Goal: Task Accomplishment & Management: Use online tool/utility

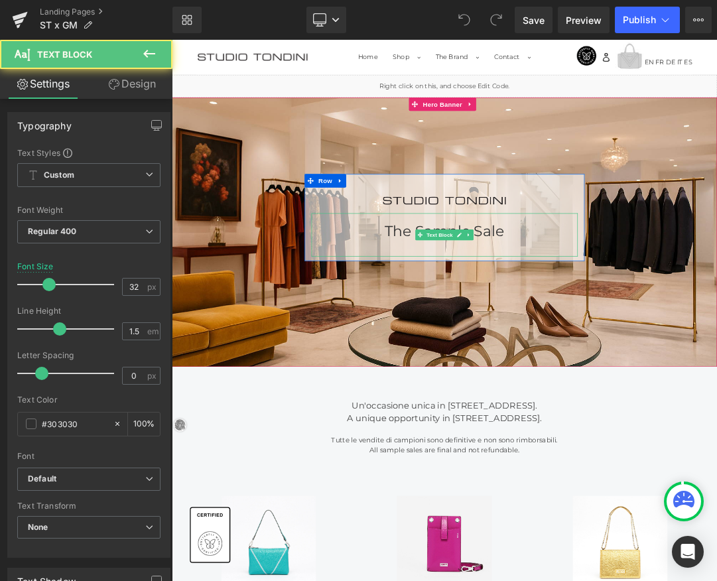
click at [658, 311] on div "The Sample Sale" at bounding box center [573, 327] width 392 height 64
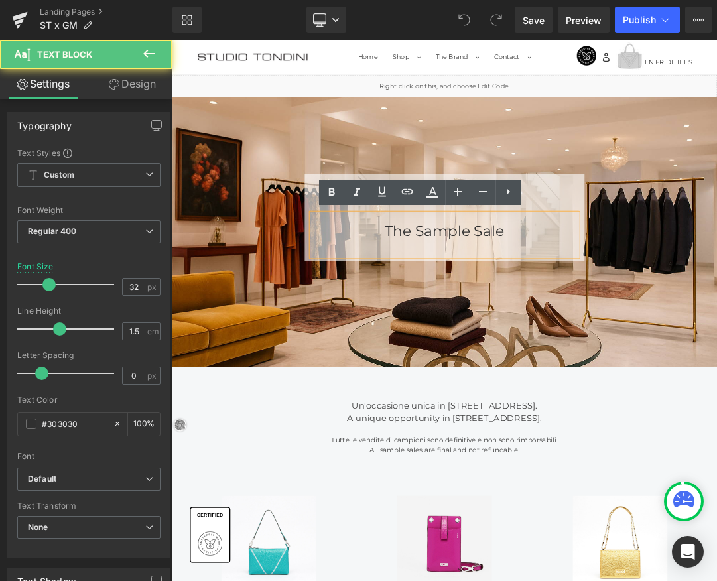
click at [668, 320] on div "The Sample Sale" at bounding box center [573, 327] width 392 height 64
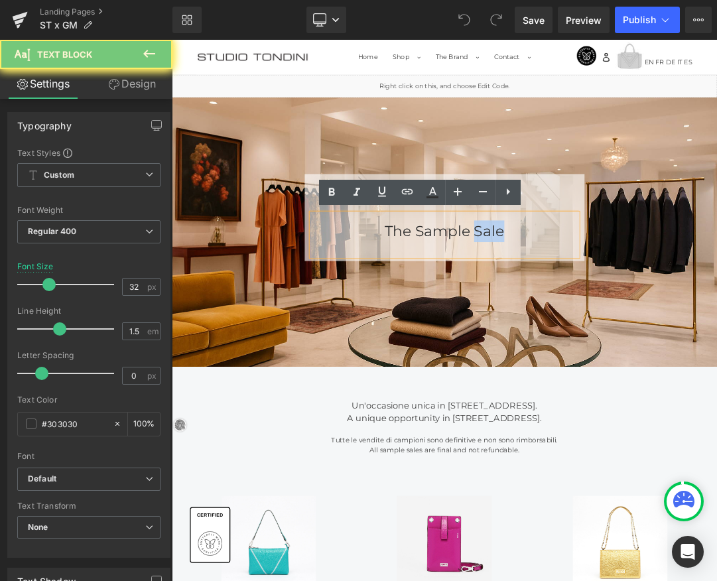
click at [668, 320] on div "The Sample Sale" at bounding box center [573, 327] width 392 height 64
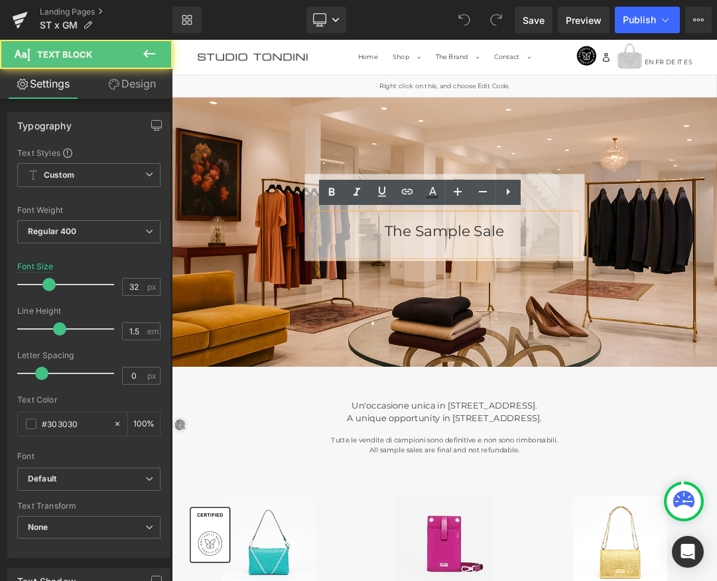
click at [606, 320] on div "The Sample Sale" at bounding box center [573, 327] width 392 height 64
click at [528, 321] on div "The Sample Sale" at bounding box center [573, 327] width 392 height 64
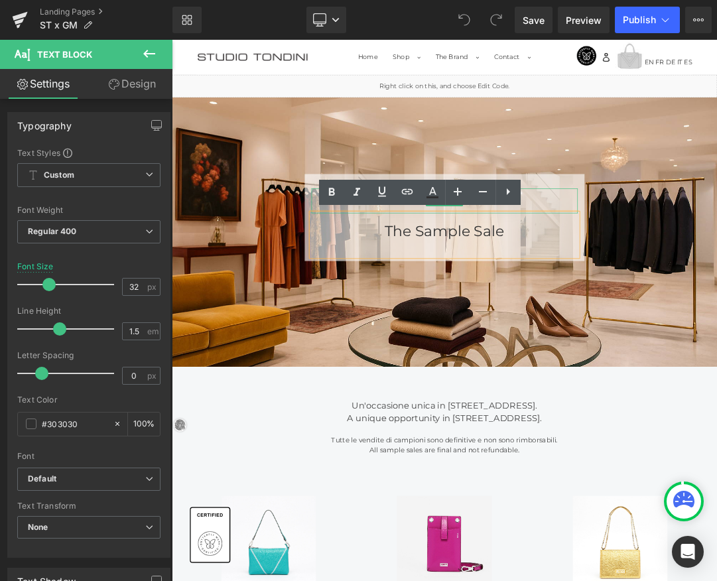
click at [716, 265] on div at bounding box center [573, 277] width 392 height 36
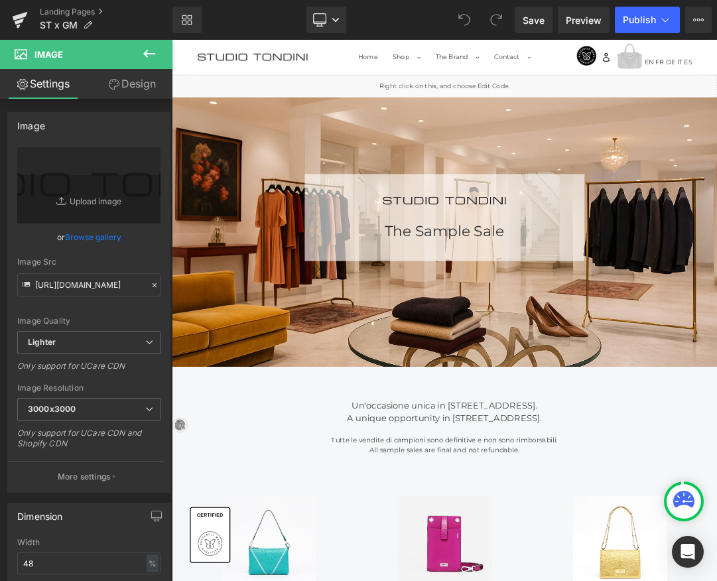
click at [716, 435] on div at bounding box center [573, 323] width 802 height 397
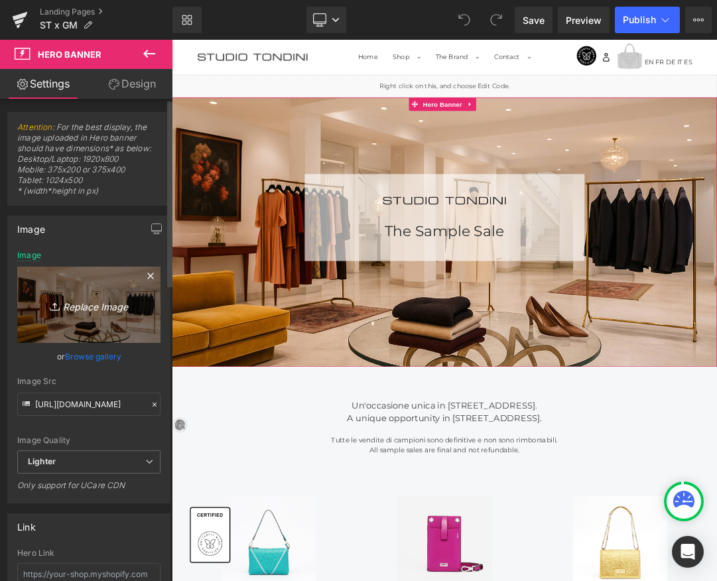
click at [92, 316] on link "Replace Image" at bounding box center [88, 305] width 143 height 76
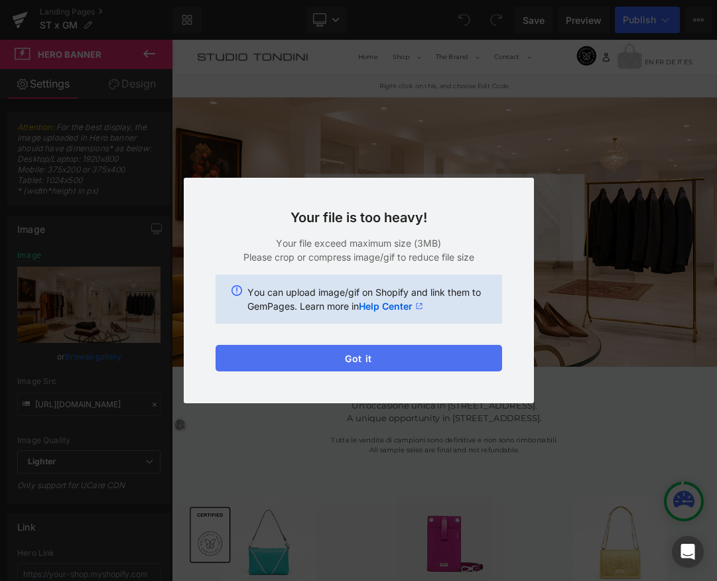
click at [378, 347] on button "Got it" at bounding box center [359, 358] width 286 height 27
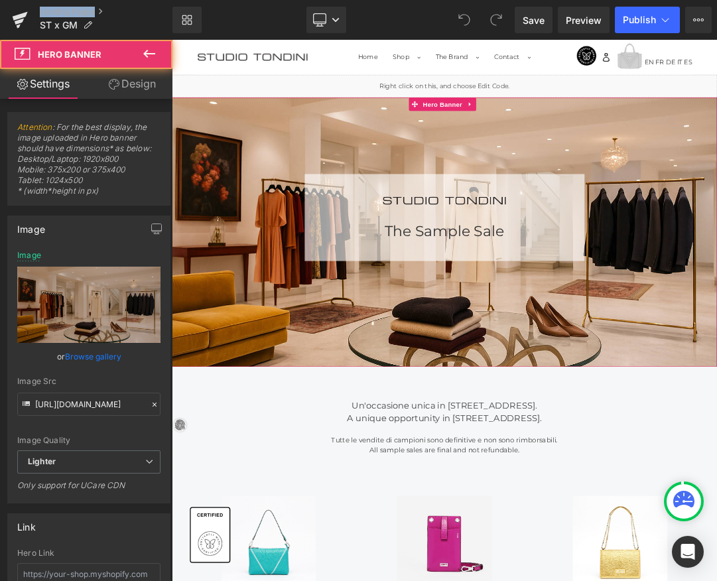
click at [578, 394] on div at bounding box center [573, 323] width 802 height 397
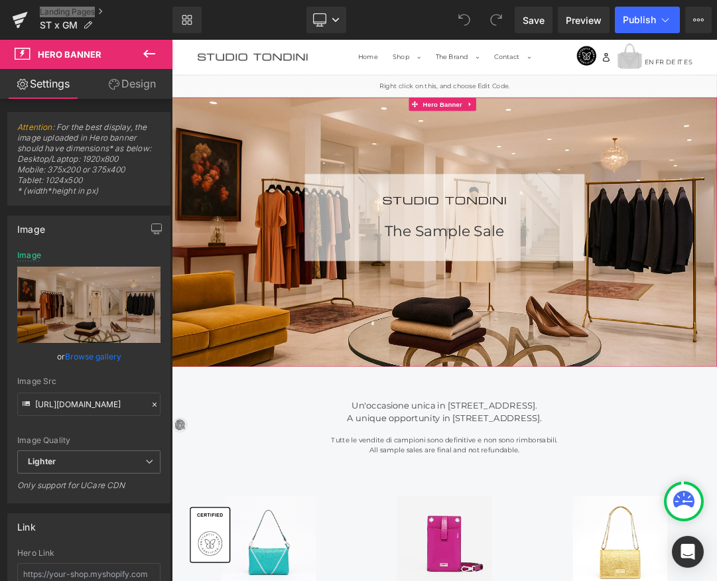
click at [625, 397] on div at bounding box center [573, 323] width 802 height 397
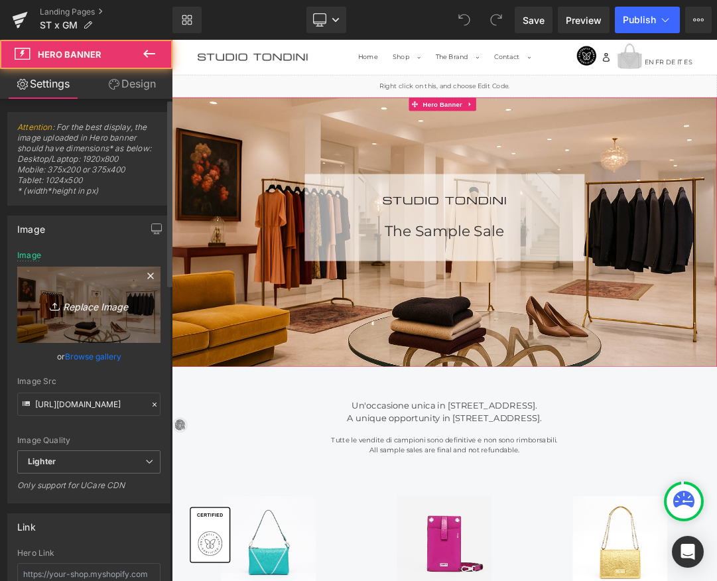
click at [94, 318] on link "Replace Image" at bounding box center [88, 305] width 143 height 76
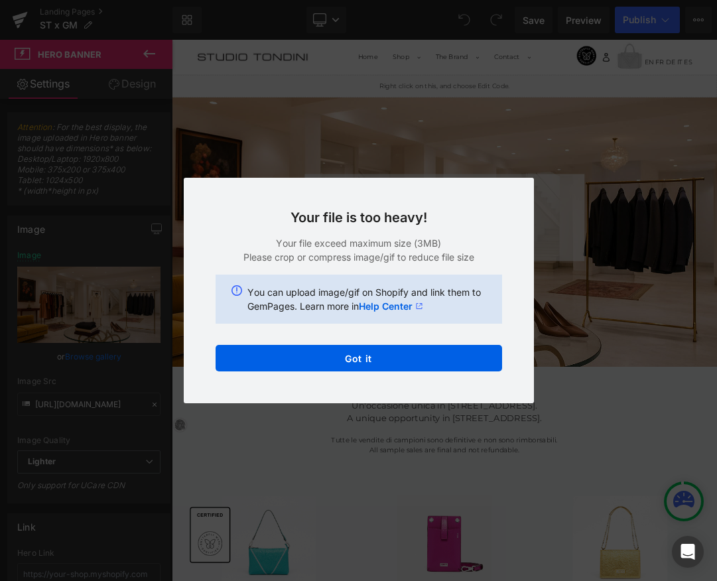
click at [403, 373] on div "Your file is too heavy! Your file exceed maximum size (3MB) Please crop or comp…" at bounding box center [359, 290] width 350 height 225
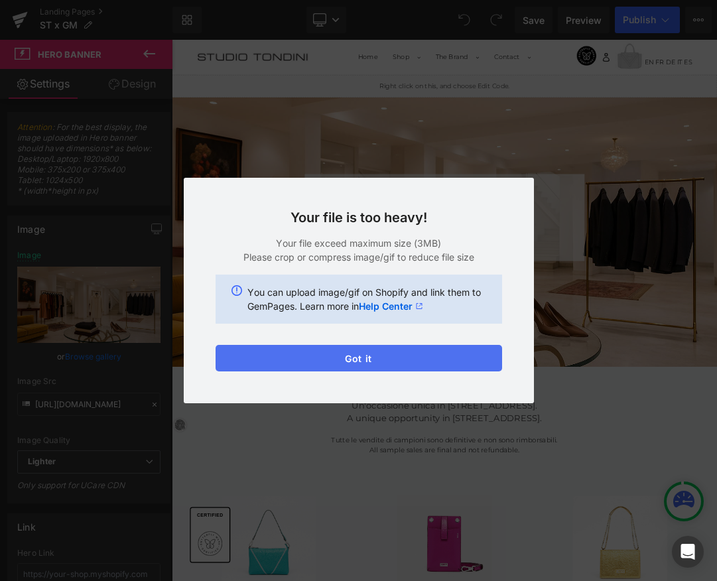
click at [406, 362] on button "Got it" at bounding box center [359, 358] width 286 height 27
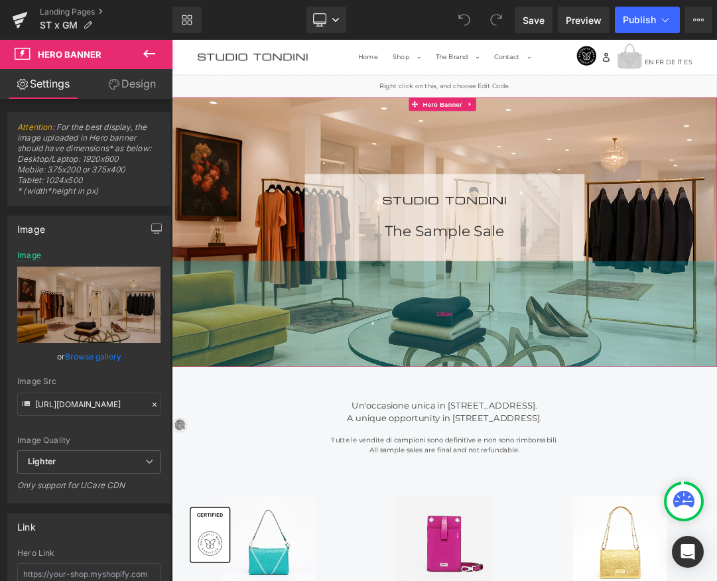
click at [574, 418] on div "235px" at bounding box center [573, 443] width 802 height 156
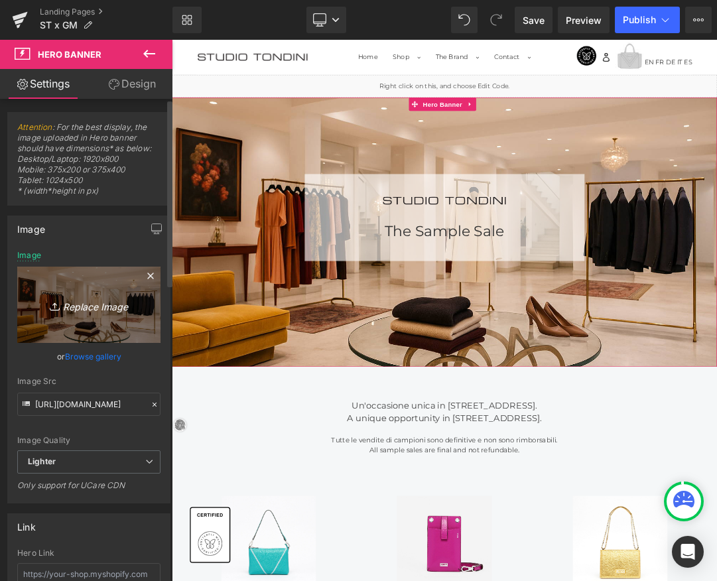
click at [88, 307] on icon "Replace Image" at bounding box center [89, 304] width 106 height 17
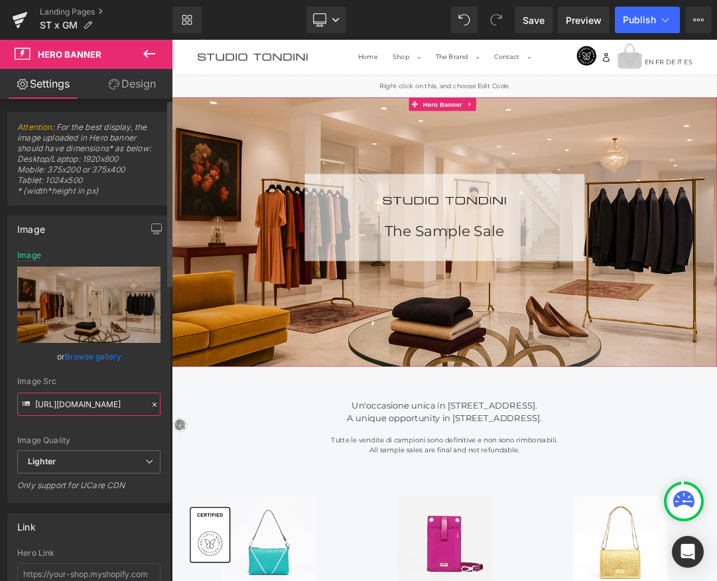
click at [76, 402] on input "https://ucarecdn.com/504591b5-0a07-4038-bdfd-c52b45dbe838/-/format/auto/-/previ…" at bounding box center [88, 404] width 143 height 23
click at [151, 405] on icon at bounding box center [154, 404] width 9 height 9
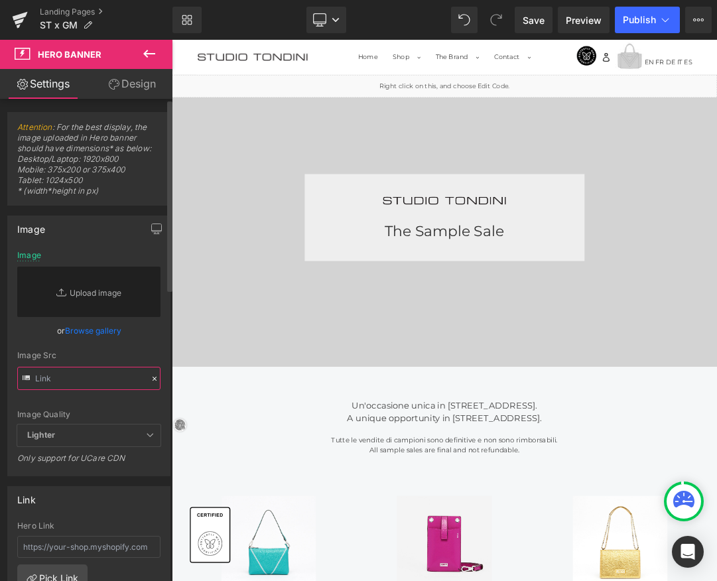
click at [113, 378] on input "text" at bounding box center [88, 378] width 143 height 23
paste input "https://cdn.shopify.com/s/files/1/0537/2877/2292/files/526A0095.jpg?v=1758010813"
type input "https://cdn.shopify.com/s/files/1/0537/2877/2292/files/526A0095.jpg?v=1758010813"
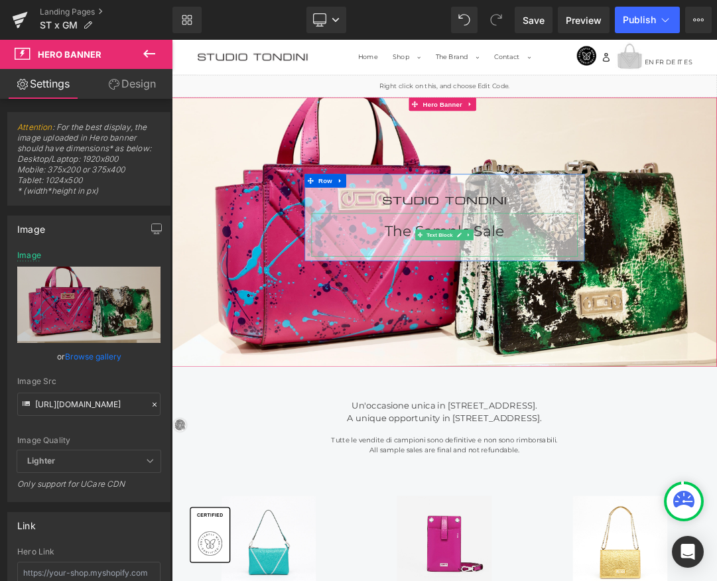
click at [598, 302] on div "The Sample Sale" at bounding box center [573, 327] width 392 height 64
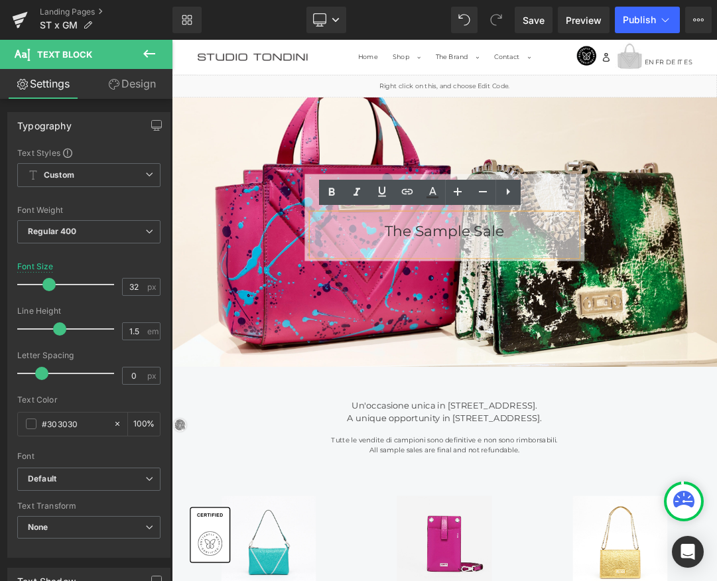
click at [714, 317] on div "The Sample Sale" at bounding box center [573, 327] width 392 height 64
click at [716, 267] on span "Text Block Image The Sample Sale Text Block Row" at bounding box center [573, 298] width 802 height 135
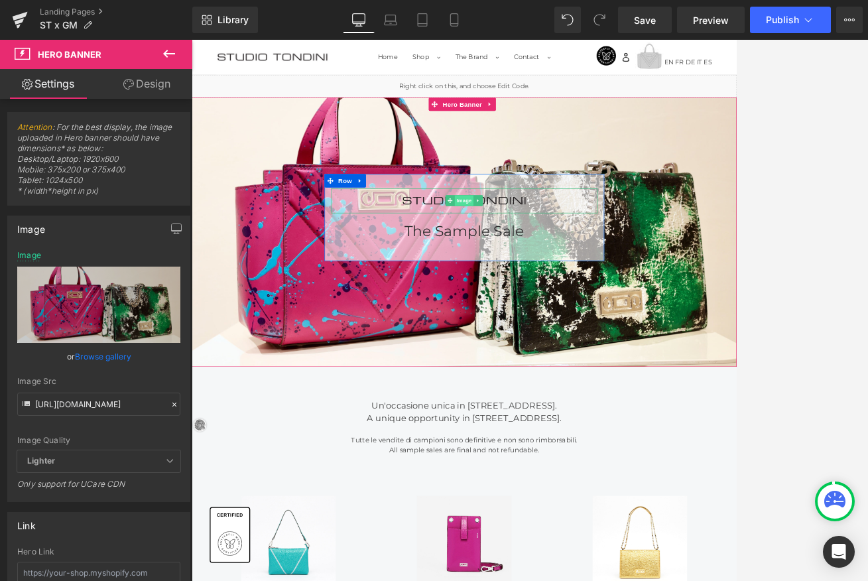
click at [592, 279] on div "Image" at bounding box center [593, 277] width 392 height 36
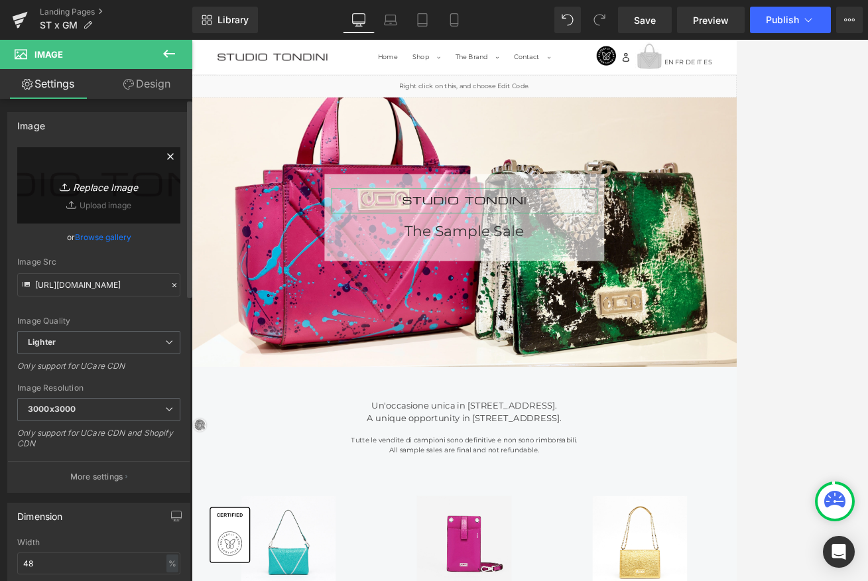
click at [101, 194] on link "Replace Image" at bounding box center [98, 185] width 163 height 76
type input "C:\fakepath\ST_logo+MI+segno.png"
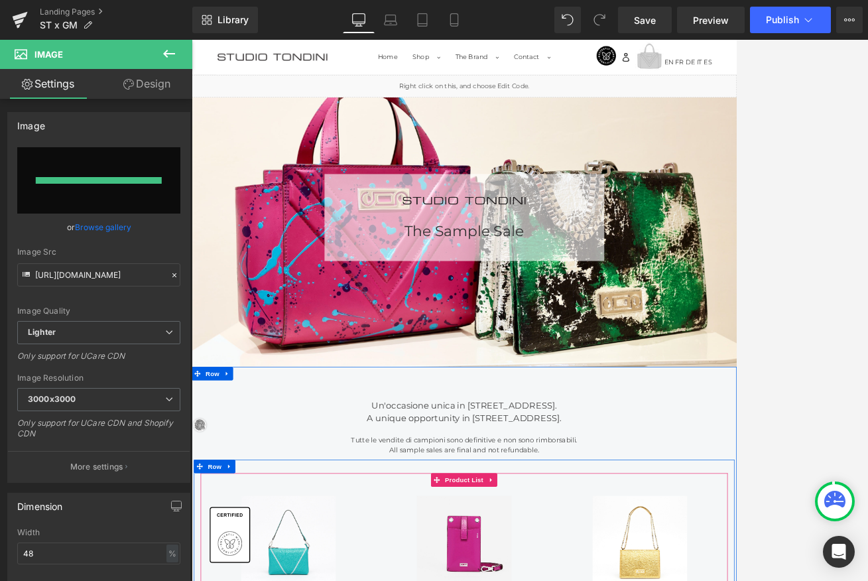
type input "https://ucarecdn.com/ce7ca64b-a7f2-4b68-b980-22cae4ff22ed/-/format/auto/-/previ…"
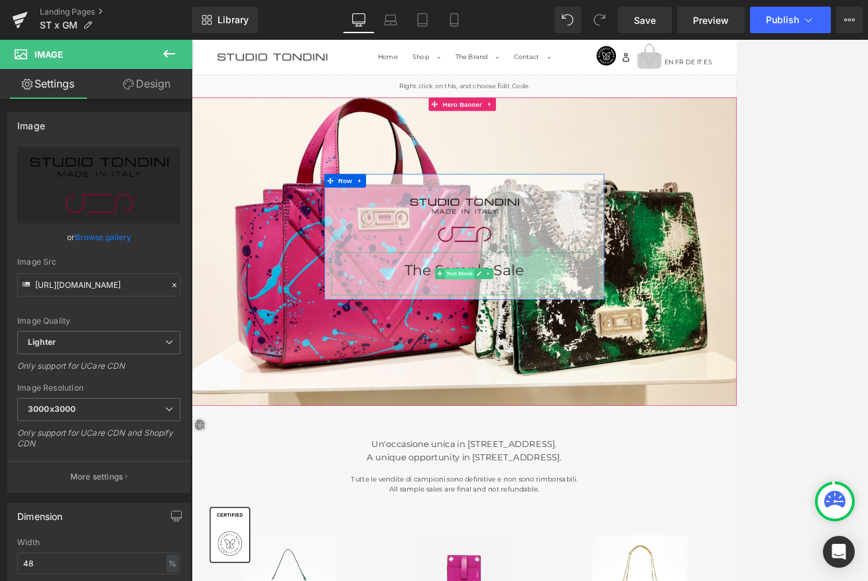
click at [591, 383] on div "The Sample Sale Text Block" at bounding box center [593, 384] width 392 height 64
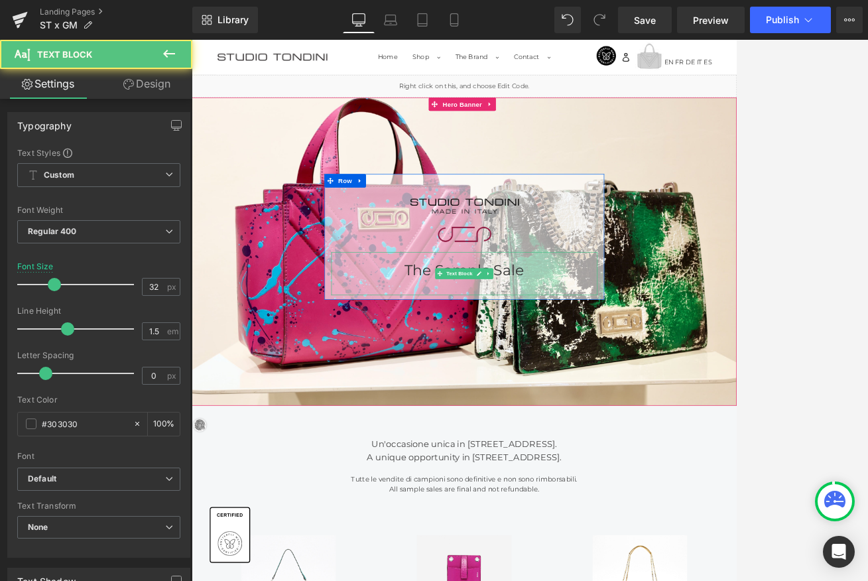
drag, startPoint x: 622, startPoint y: 398, endPoint x: 622, endPoint y: 389, distance: 9.3
click at [622, 398] on div "The Sample Sale" at bounding box center [593, 384] width 392 height 64
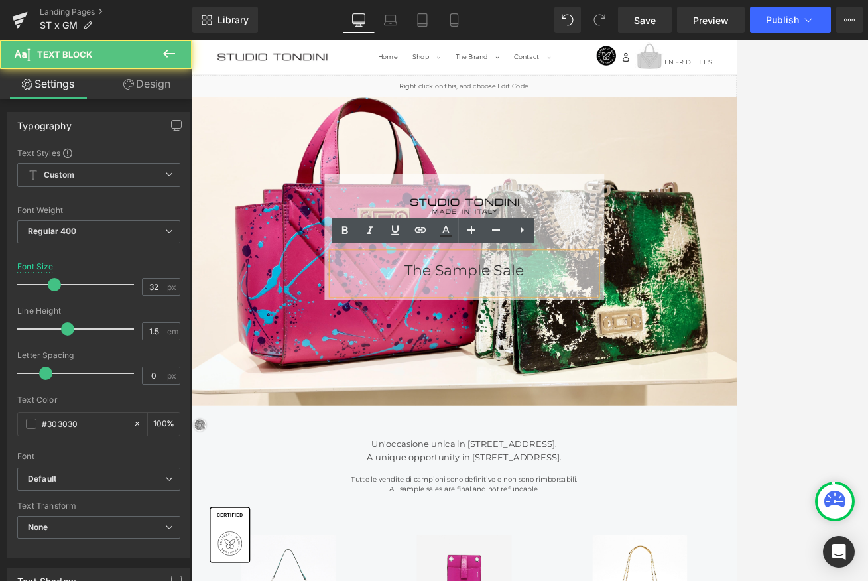
click at [598, 379] on div "The Sample Sale" at bounding box center [593, 384] width 392 height 64
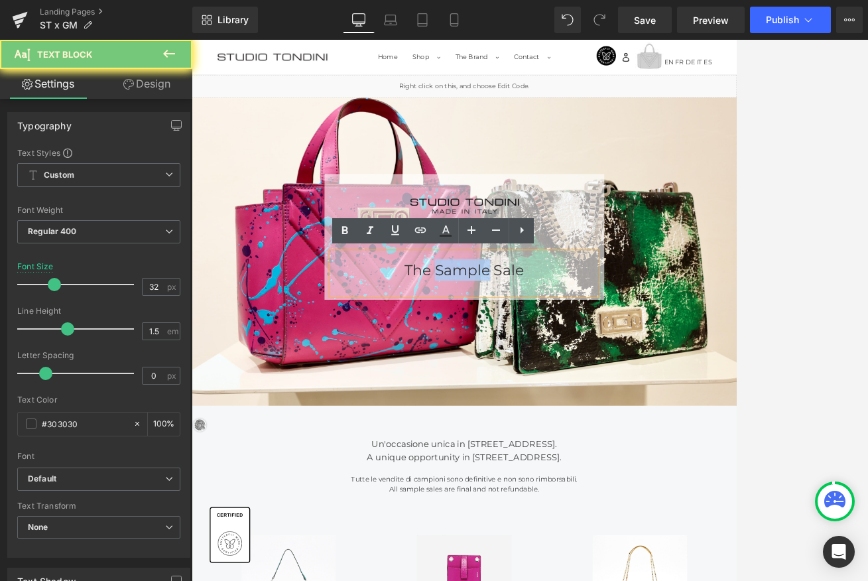
click at [598, 379] on div "The Sample Sale" at bounding box center [593, 384] width 392 height 64
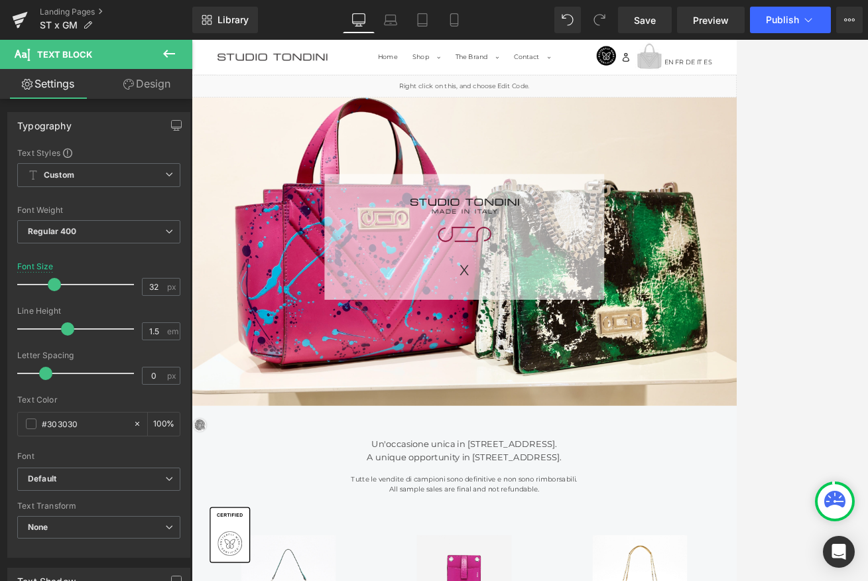
click at [166, 50] on icon at bounding box center [169, 54] width 16 height 16
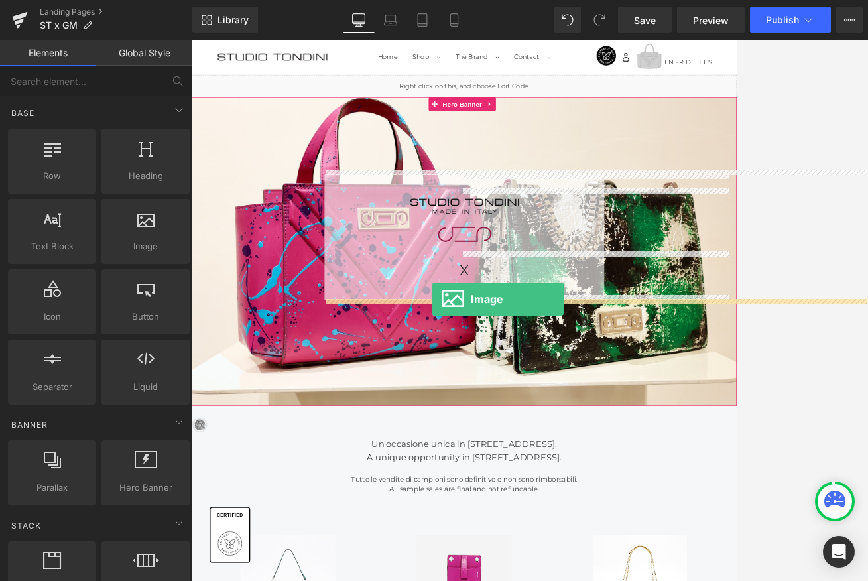
drag, startPoint x: 331, startPoint y: 261, endPoint x: 545, endPoint y: 422, distance: 268.1
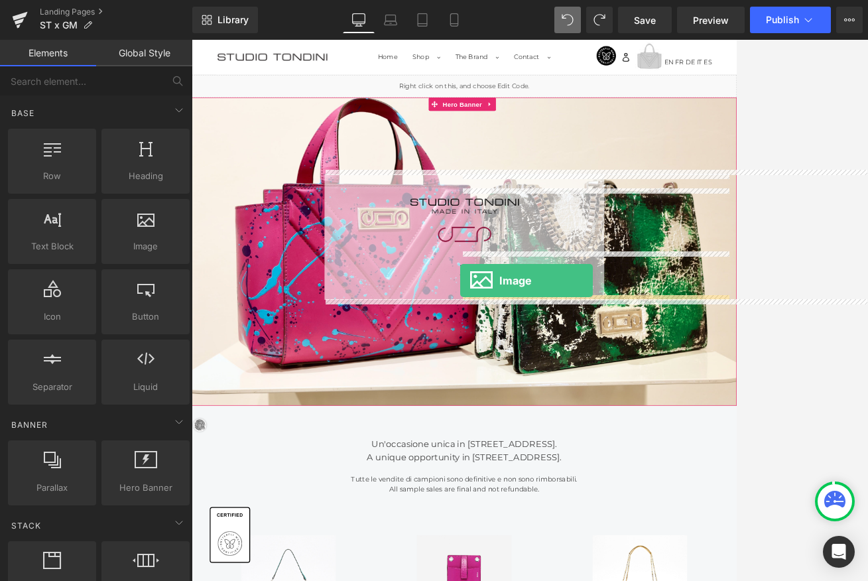
drag, startPoint x: 370, startPoint y: 277, endPoint x: 587, endPoint y: 394, distance: 246.6
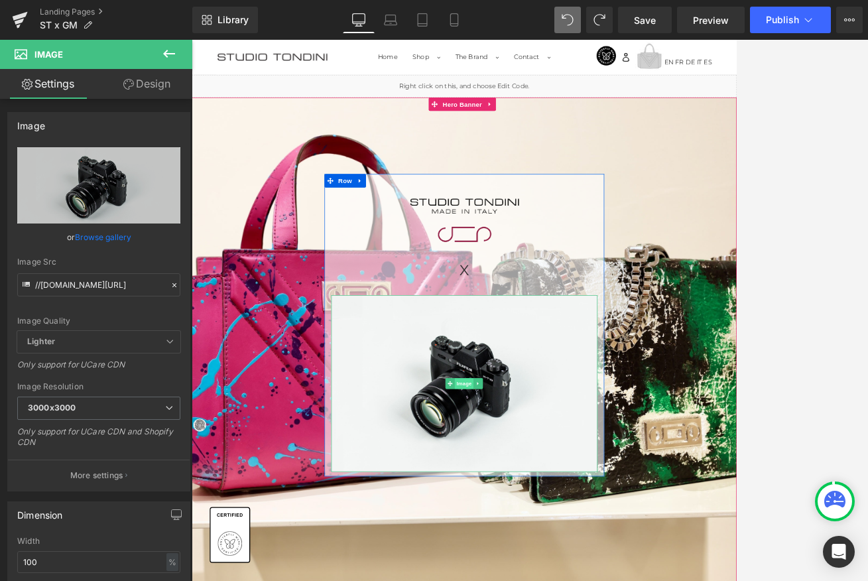
click at [588, 549] on div "Image" at bounding box center [593, 546] width 392 height 260
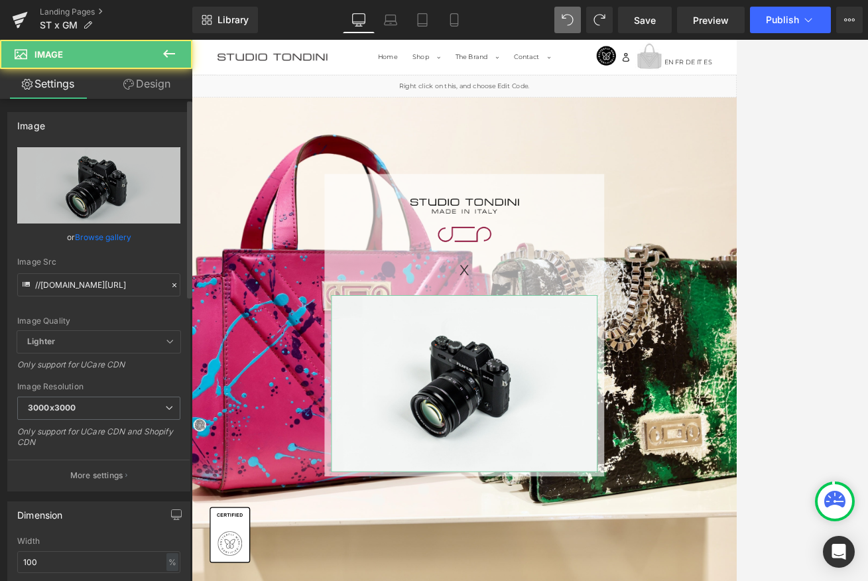
click at [48, 145] on div "Image //d1um8515vdn9kb.cloudfront.net/images/parallax.jpg Replace Image Upload …" at bounding box center [98, 301] width 183 height 379
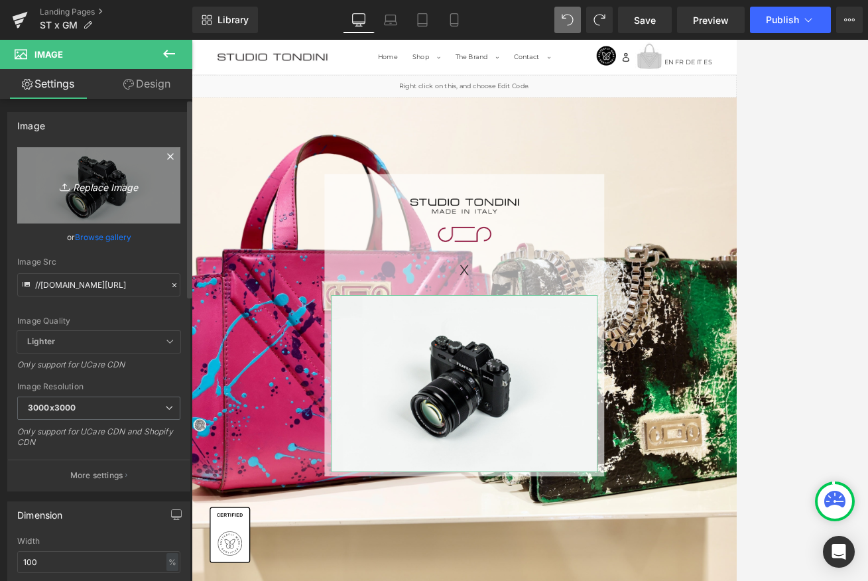
click at [81, 184] on icon "Replace Image" at bounding box center [99, 185] width 106 height 17
type input "C:\fakepath\Risorsa 2@4x-8.png"
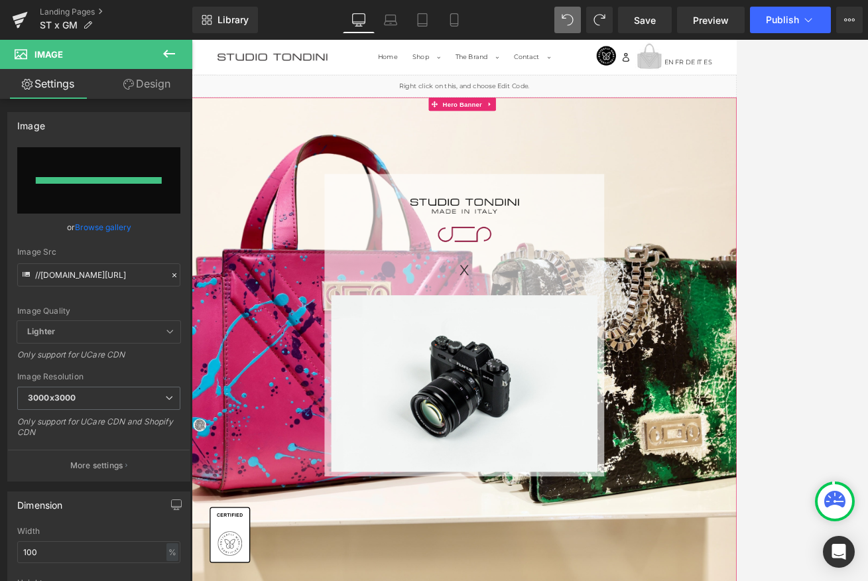
type input "https://ucarecdn.com/d951f1cb-5f42-401f-ab69-30260f636b19/-/format/auto/-/previ…"
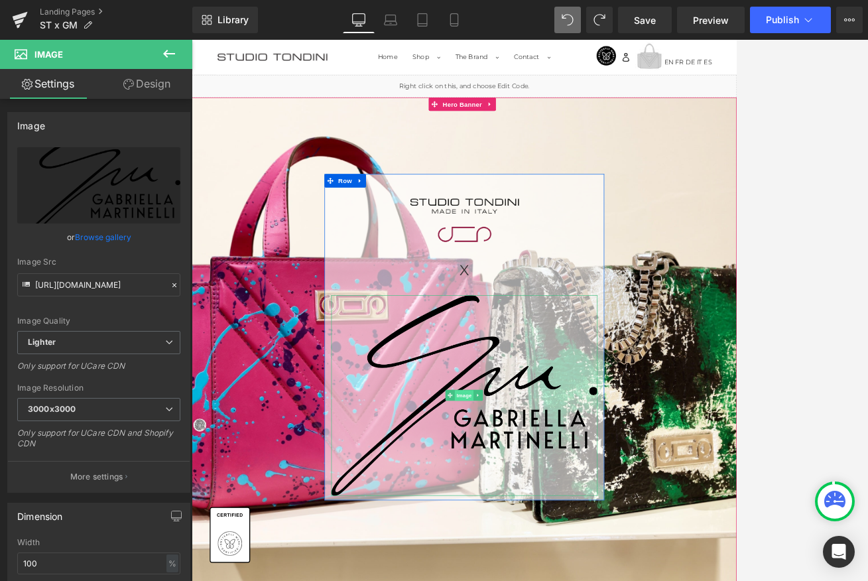
click at [588, 559] on span "Image" at bounding box center [593, 564] width 28 height 16
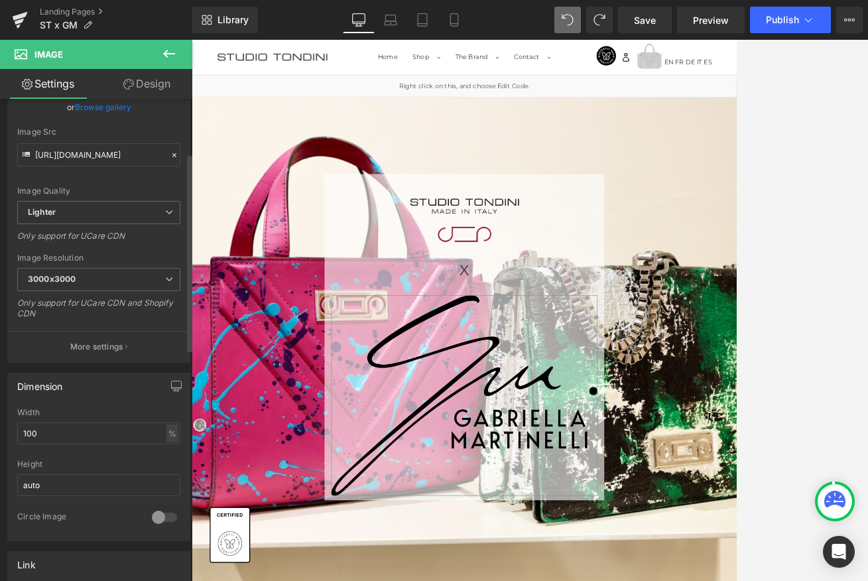
scroll to position [133, 0]
click at [62, 423] on input "100" at bounding box center [98, 430] width 163 height 22
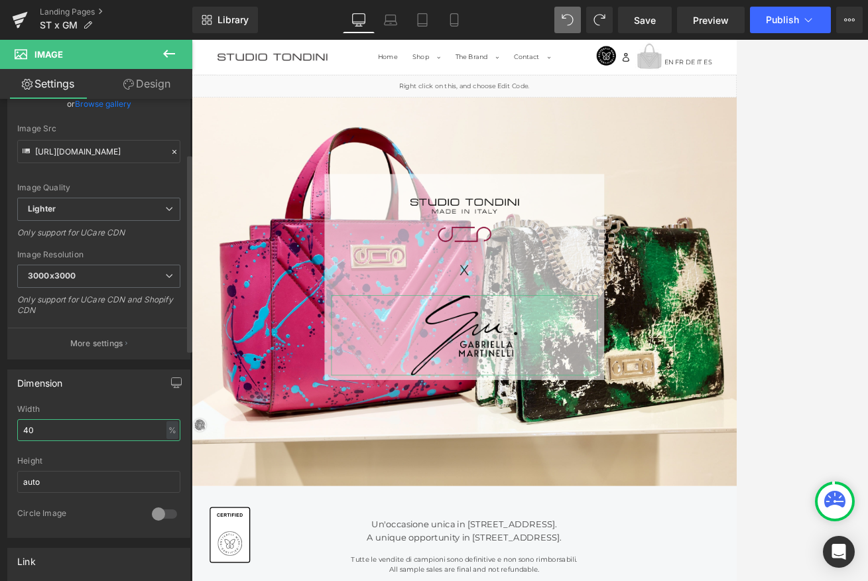
click at [62, 423] on input "40" at bounding box center [98, 430] width 163 height 22
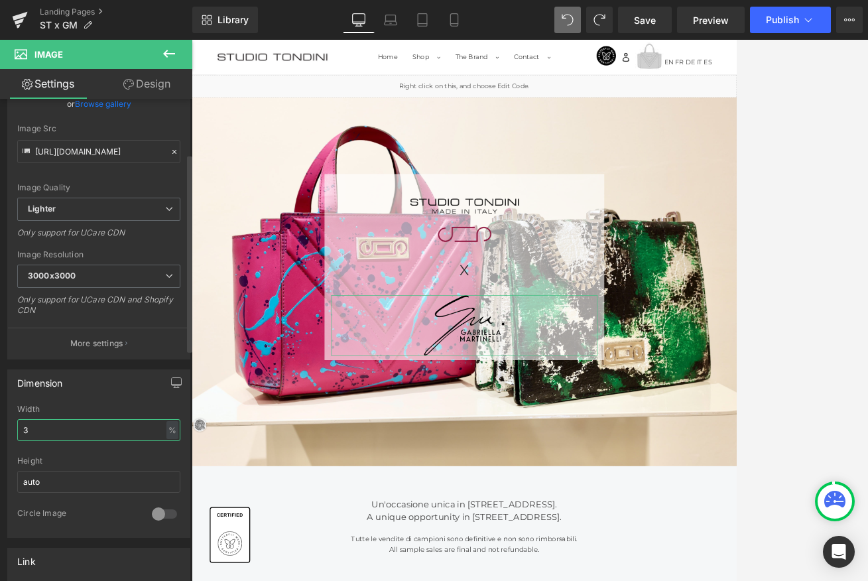
type input "35"
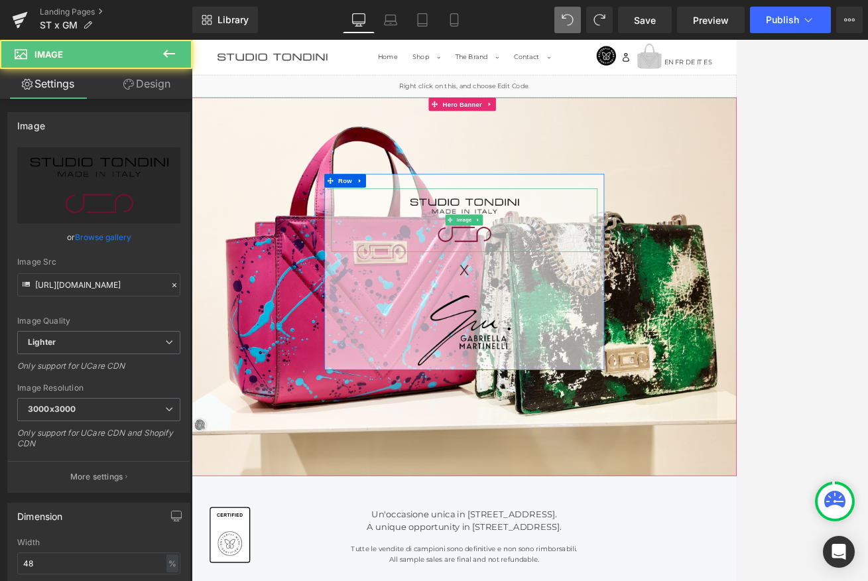
click at [597, 276] on img at bounding box center [593, 306] width 188 height 94
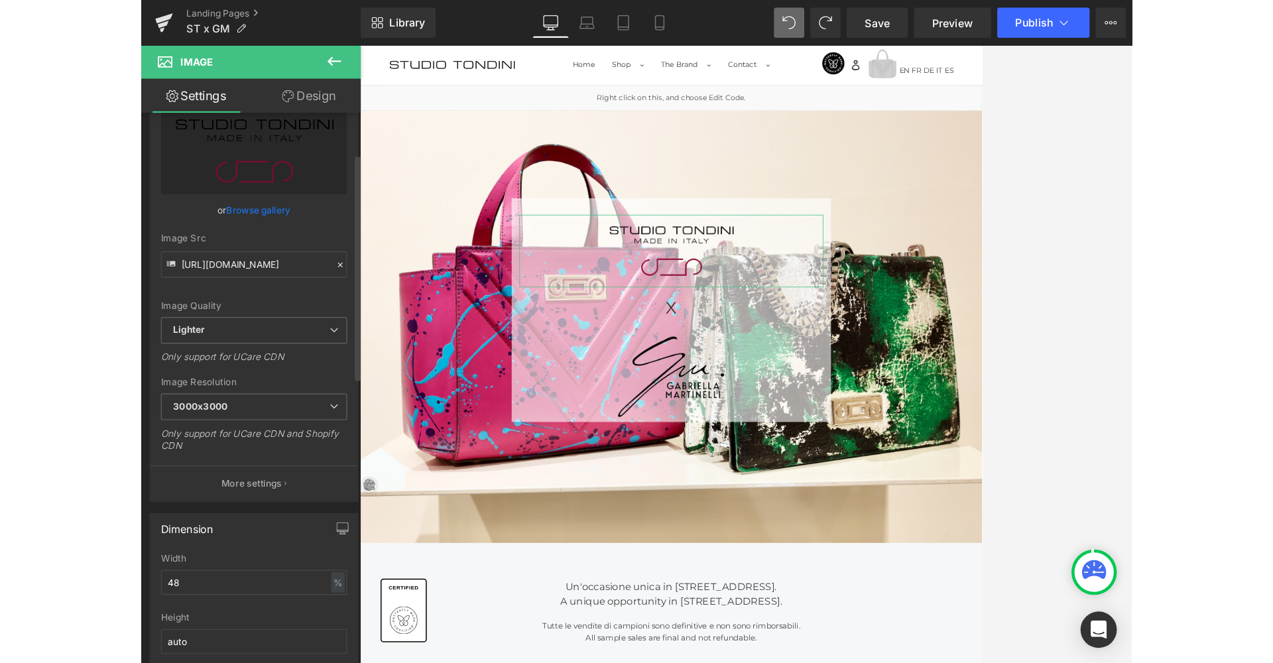
scroll to position [90, 0]
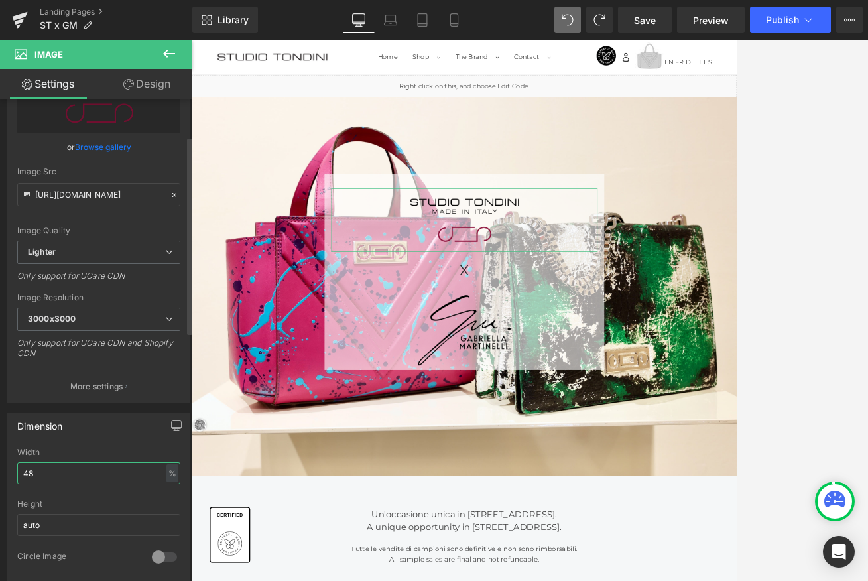
click at [82, 473] on input "48" at bounding box center [98, 473] width 163 height 22
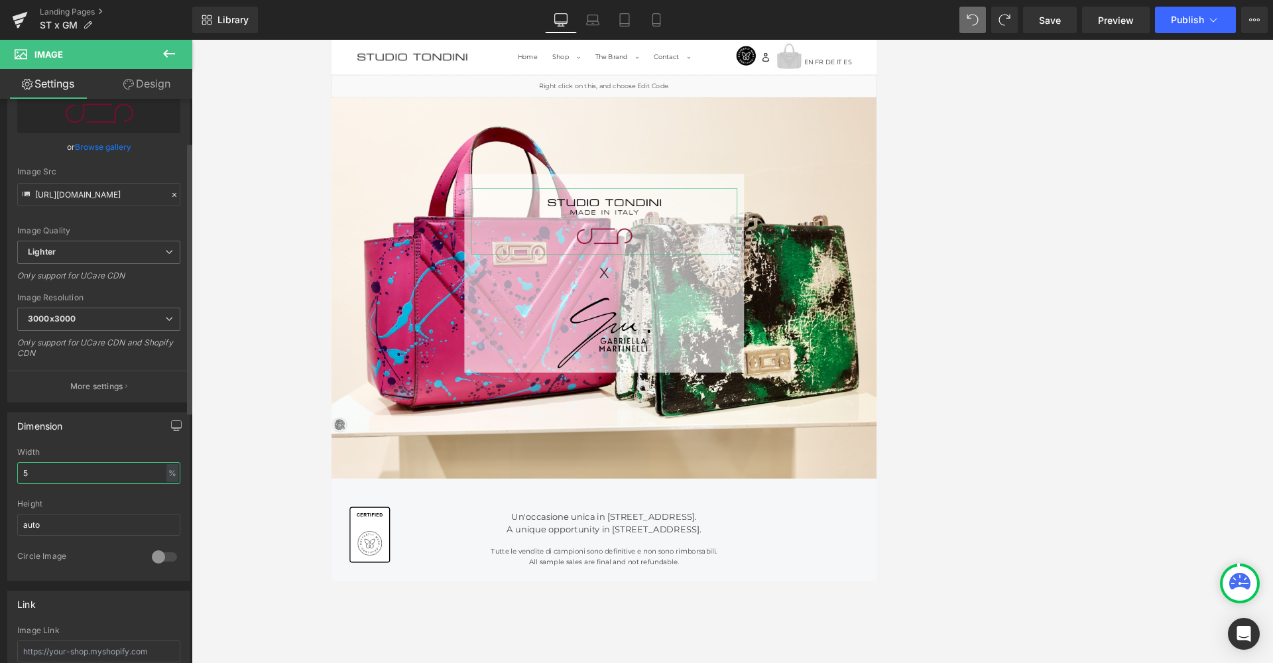
type input "55"
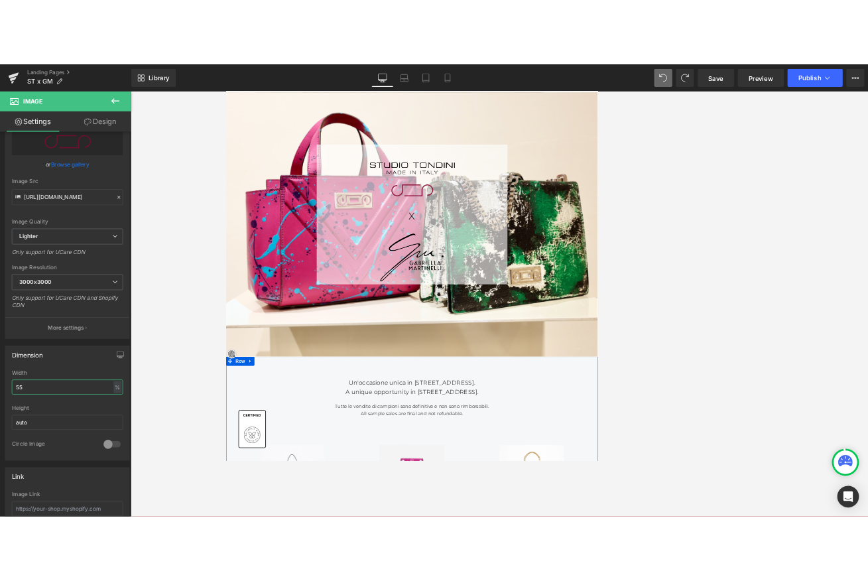
scroll to position [92, 0]
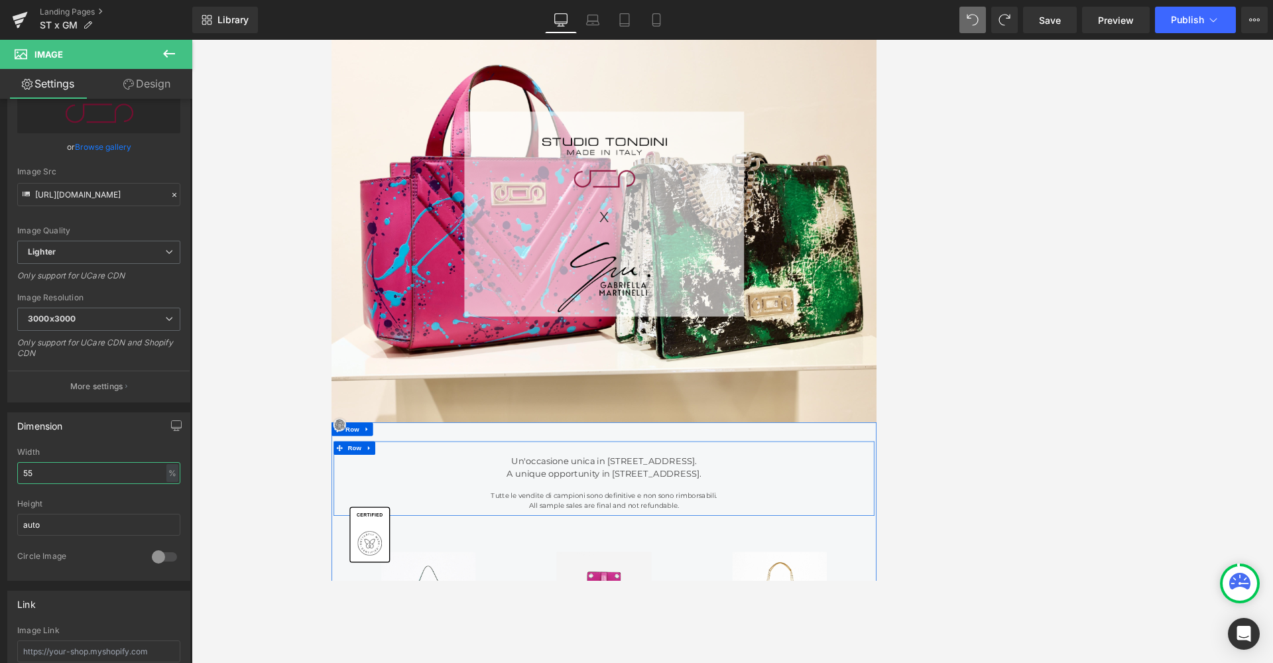
click at [331, 40] on div at bounding box center [331, 40] width 0 height 0
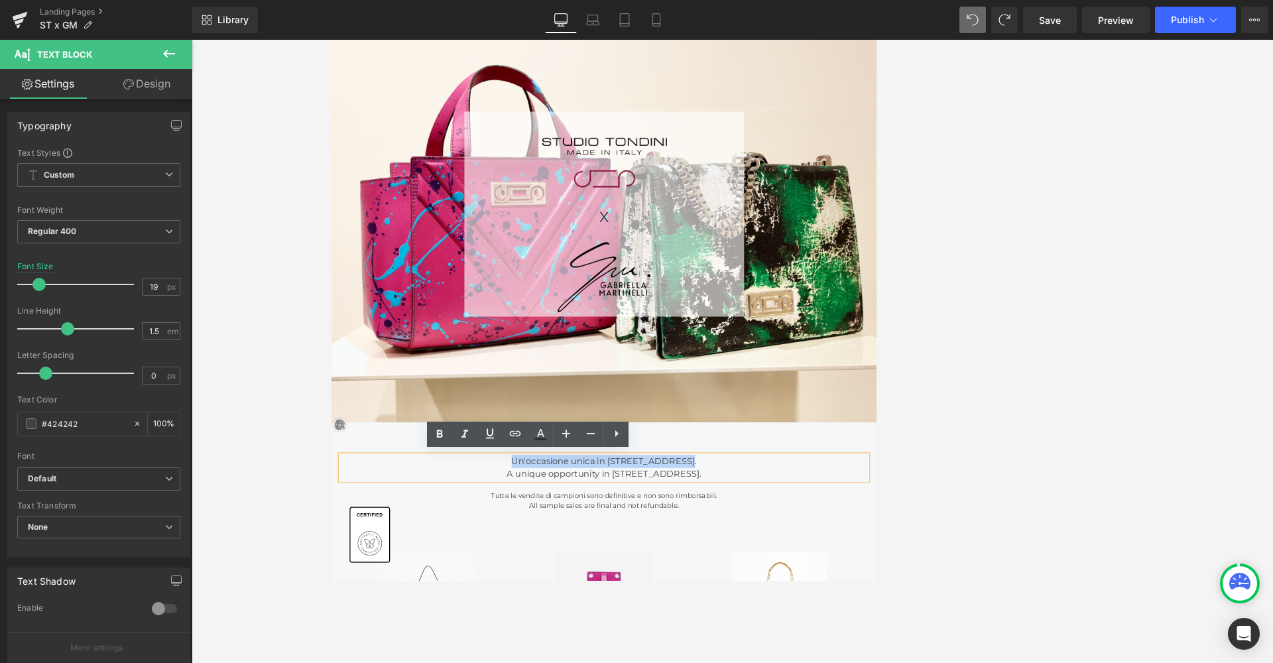
drag, startPoint x: 609, startPoint y: 661, endPoint x: 859, endPoint y: 663, distance: 250.0
click at [716, 580] on div "Un'occasione unica in Viale Monza 106. A unique opportunity in Viale Monza 106." at bounding box center [732, 670] width 776 height 38
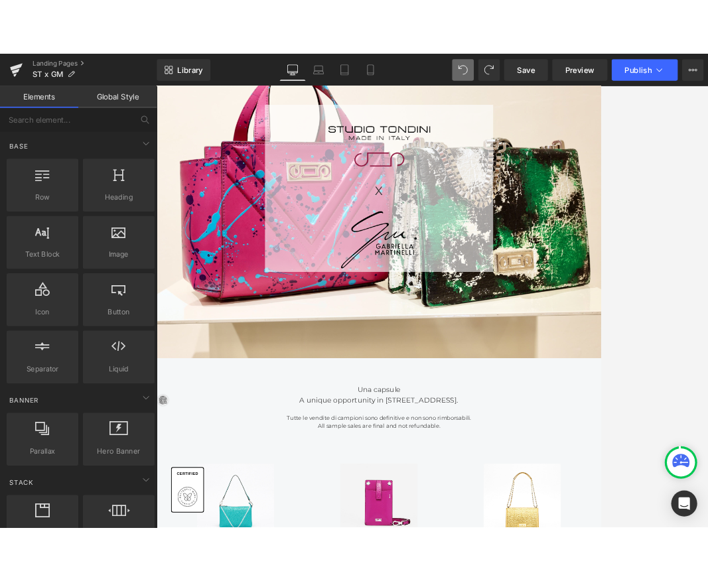
scroll to position [165, 0]
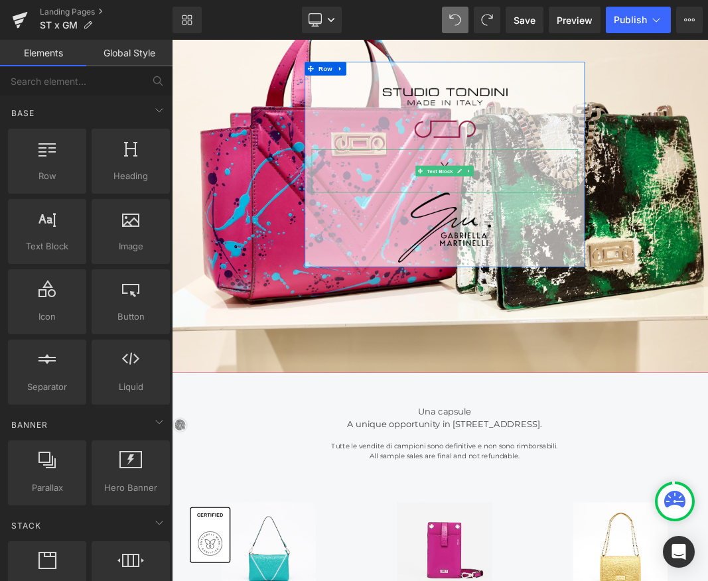
click at [568, 223] on div "X" at bounding box center [573, 233] width 392 height 64
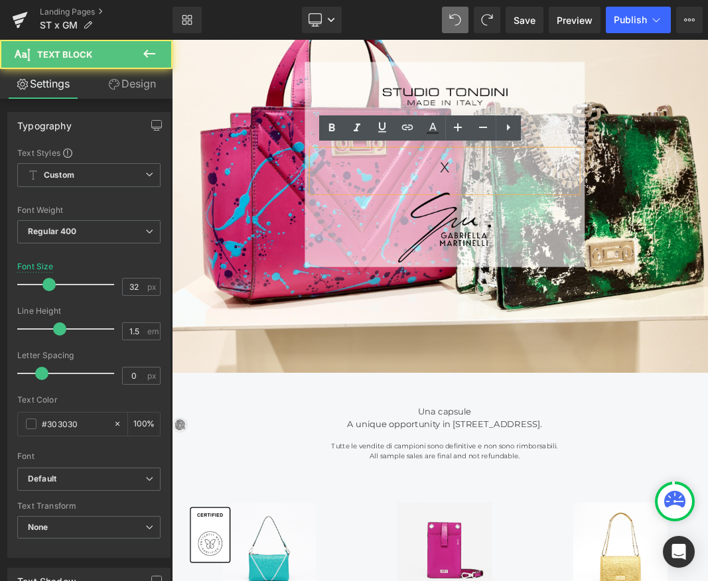
click at [586, 220] on div "X" at bounding box center [573, 233] width 392 height 64
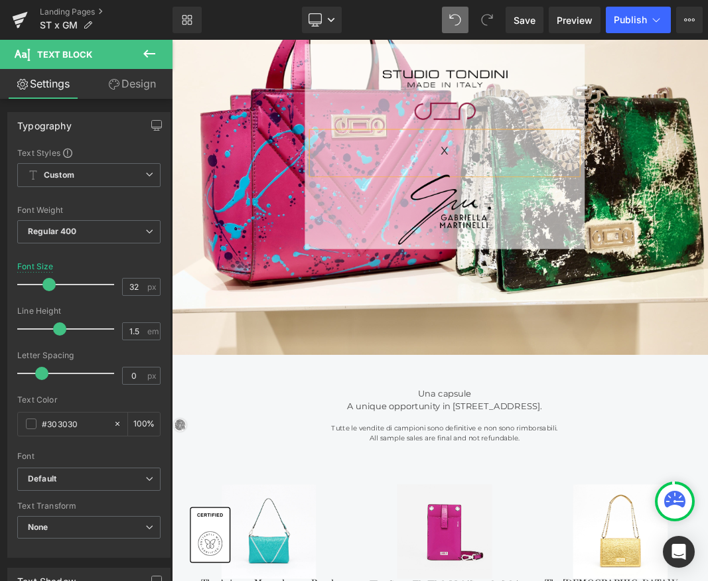
scroll to position [216, 0]
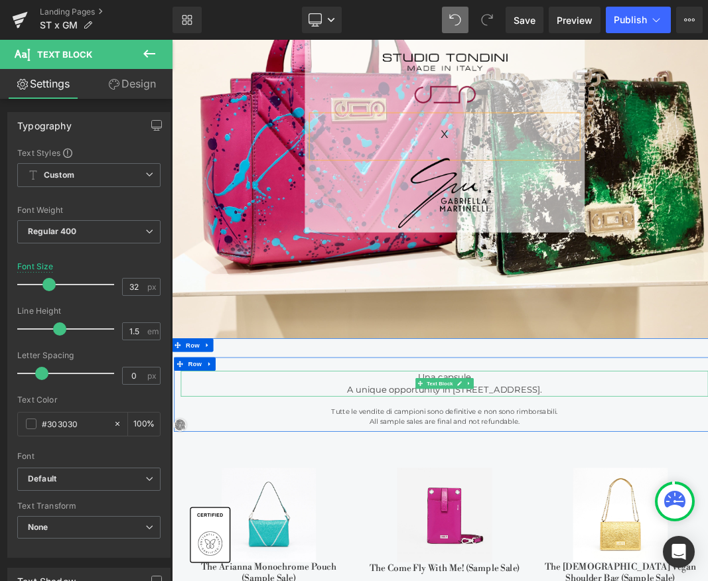
click at [633, 538] on div "Una capsule A unique opportunity in Viale Monza 106." at bounding box center [573, 546] width 776 height 38
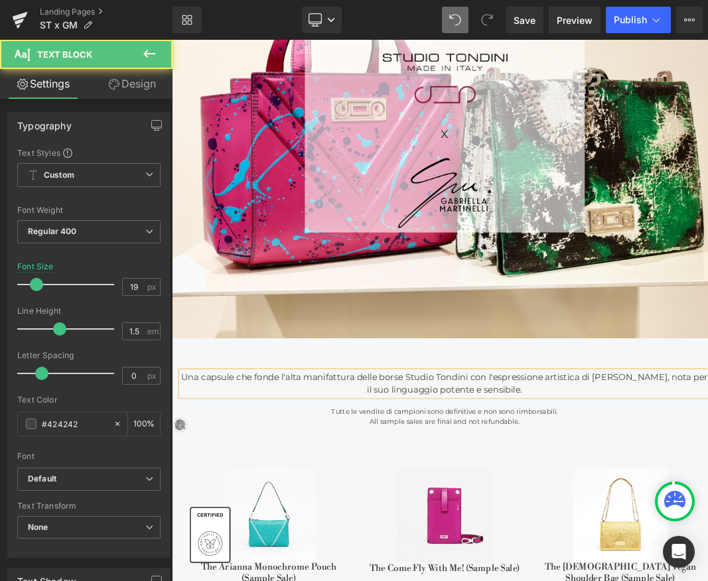
click at [186, 530] on div "Una capsule che fonde l'alta manifattura delle borse Studio Tondini con l'espre…" at bounding box center [573, 546] width 776 height 38
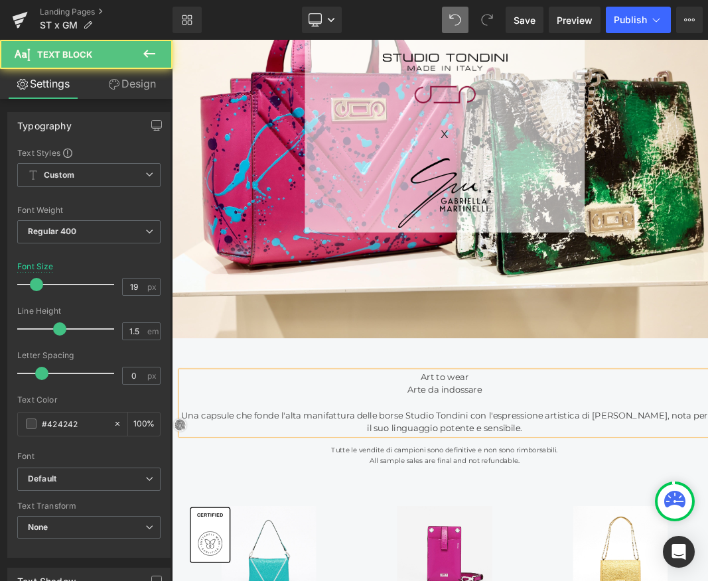
drag, startPoint x: 727, startPoint y: 616, endPoint x: 188, endPoint y: 592, distance: 539.7
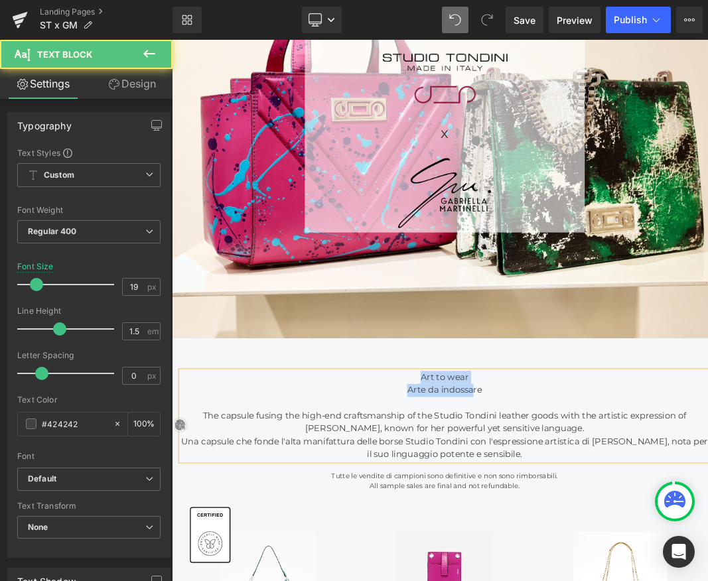
drag, startPoint x: 611, startPoint y: 546, endPoint x: 524, endPoint y: 542, distance: 86.9
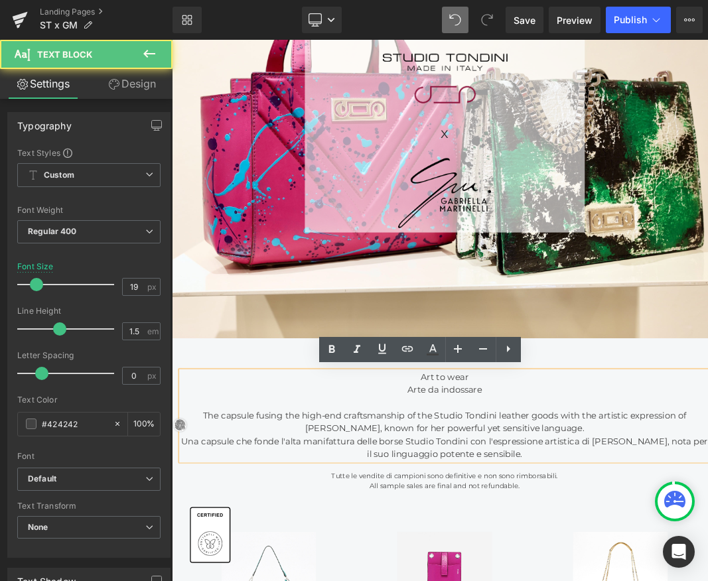
click at [703, 549] on div "Arte da indossare" at bounding box center [573, 555] width 776 height 19
drag, startPoint x: 600, startPoint y: 538, endPoint x: 521, endPoint y: 538, distance: 79.6
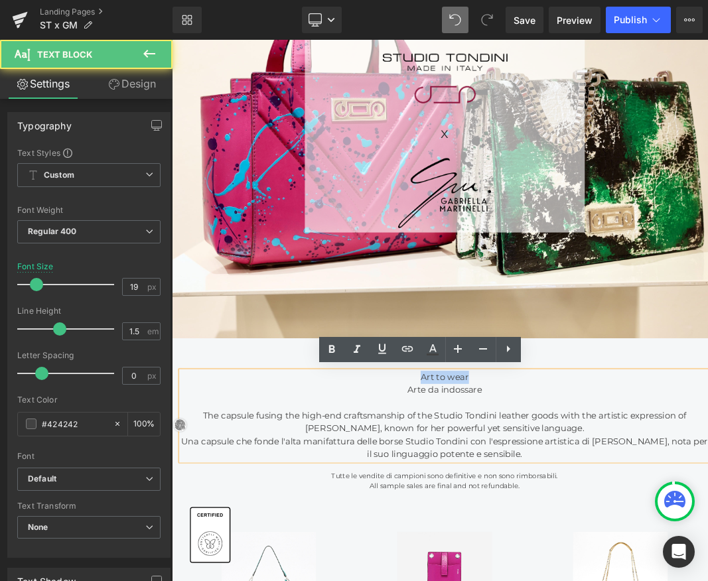
drag, startPoint x: 622, startPoint y: 538, endPoint x: 511, endPoint y: 536, distance: 111.4
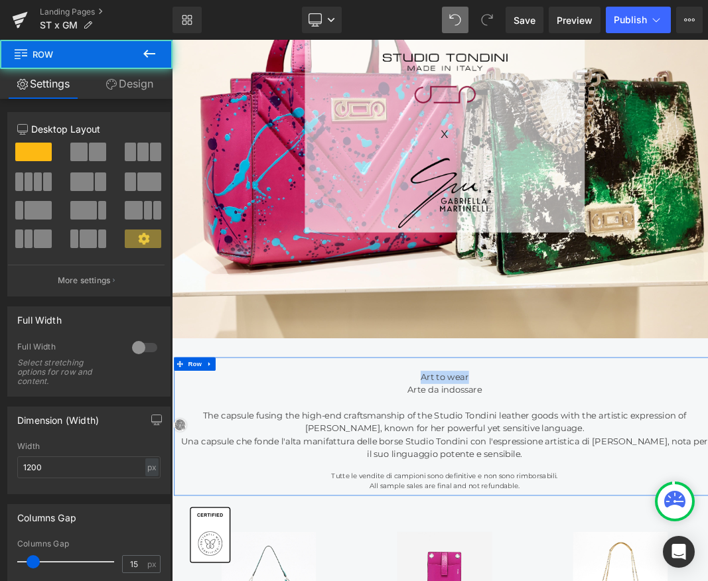
scroll to position [1, 0]
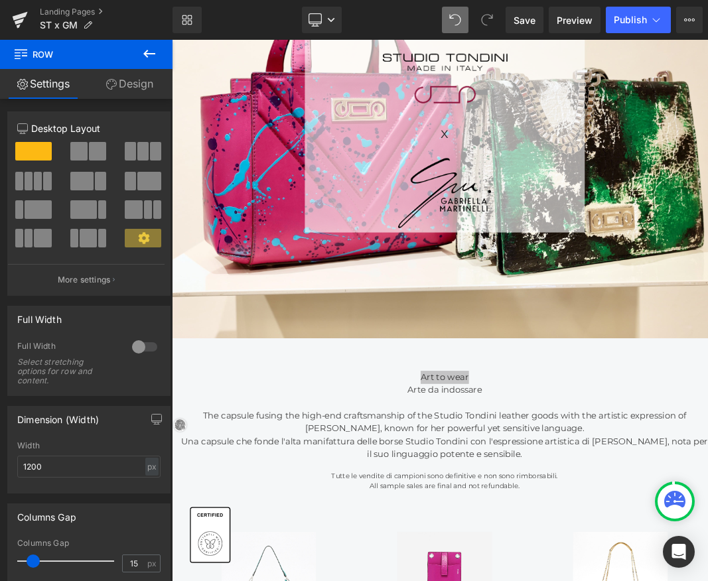
click at [153, 44] on button at bounding box center [149, 54] width 46 height 29
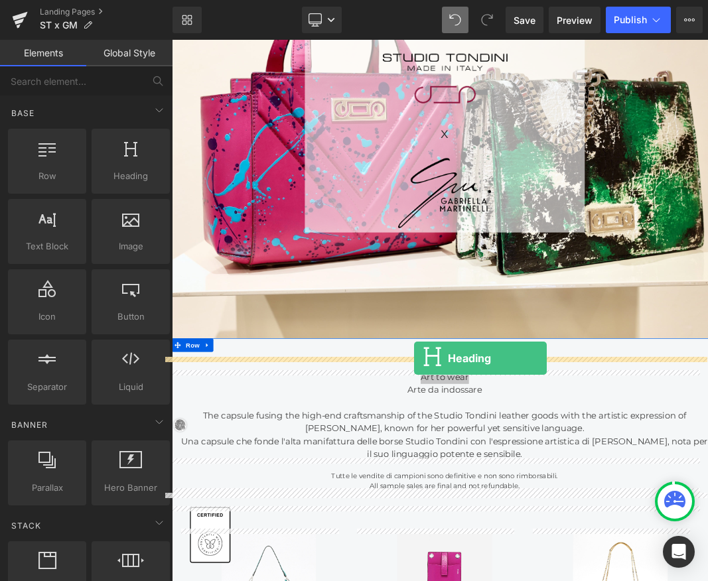
drag, startPoint x: 290, startPoint y: 206, endPoint x: 528, endPoint y: 509, distance: 384.9
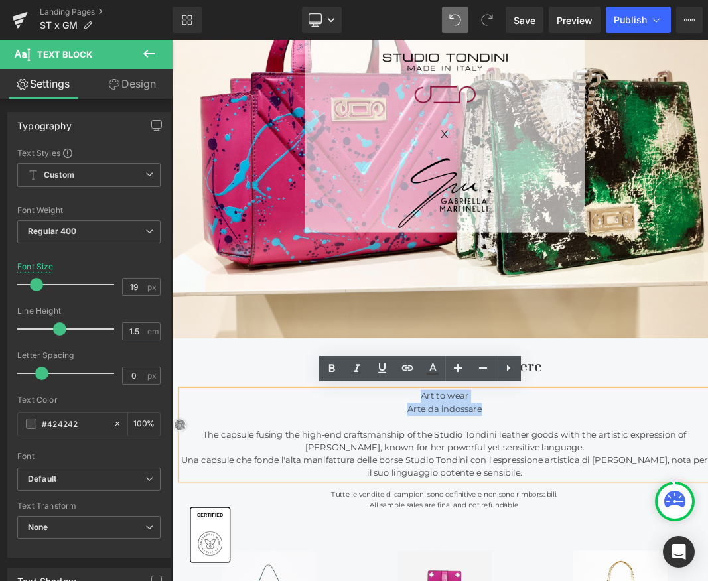
drag, startPoint x: 662, startPoint y: 590, endPoint x: 507, endPoint y: 559, distance: 157.5
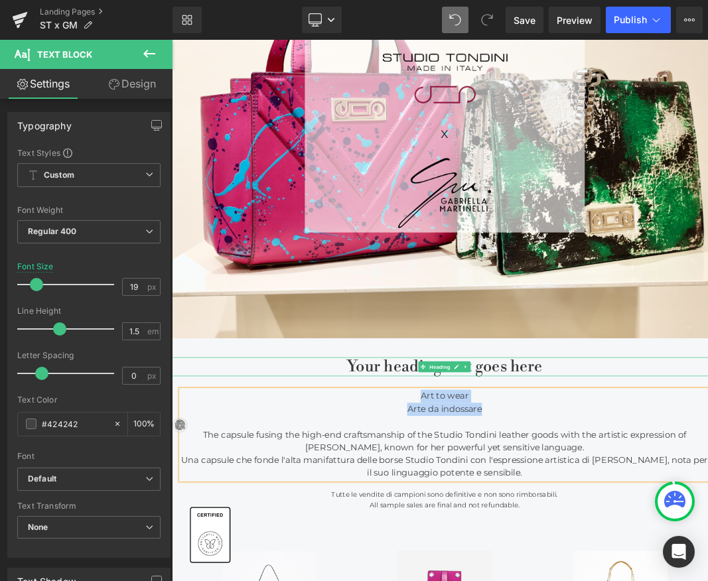
click at [623, 519] on h1 "Your heading text goes here" at bounding box center [573, 521] width 802 height 28
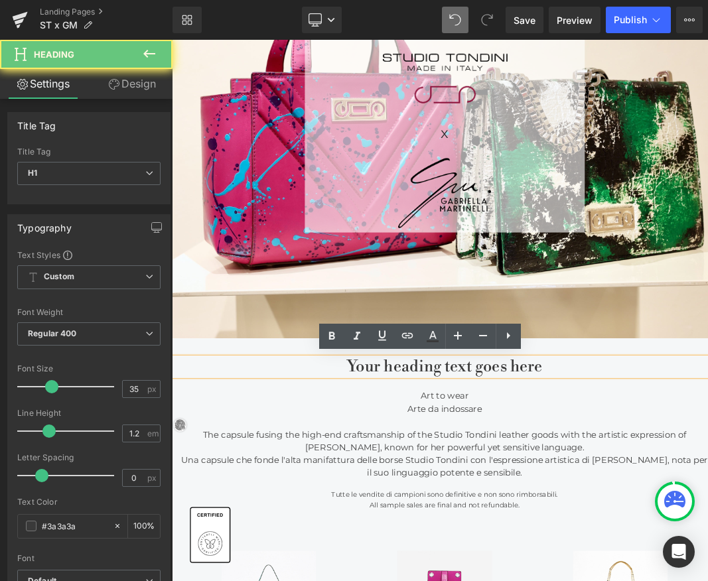
click at [682, 520] on h1 "Your heading text goes here" at bounding box center [573, 521] width 802 height 28
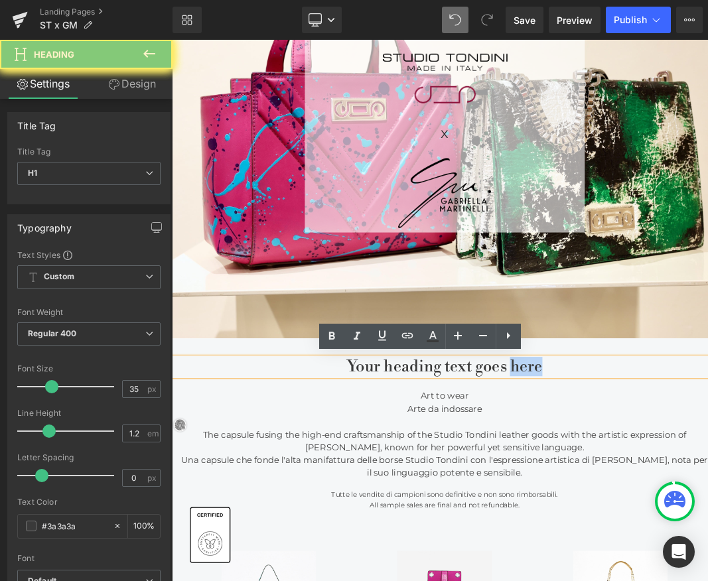
click at [682, 520] on h1 "Your heading text goes here" at bounding box center [573, 521] width 802 height 28
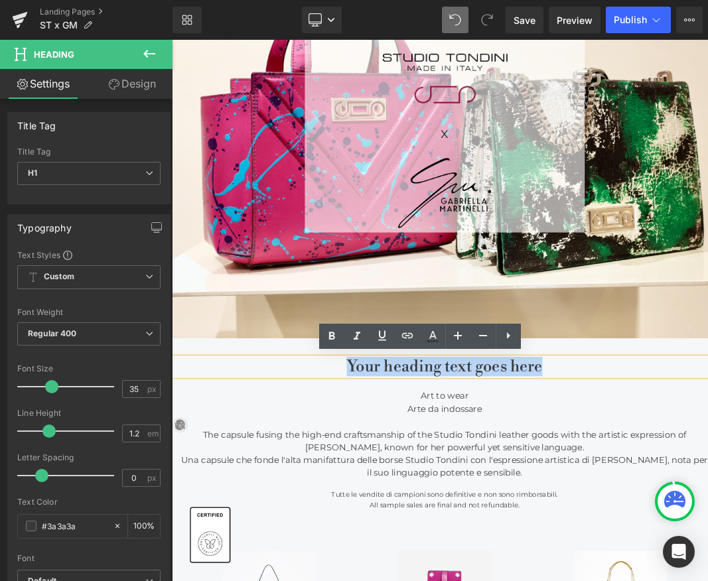
paste div
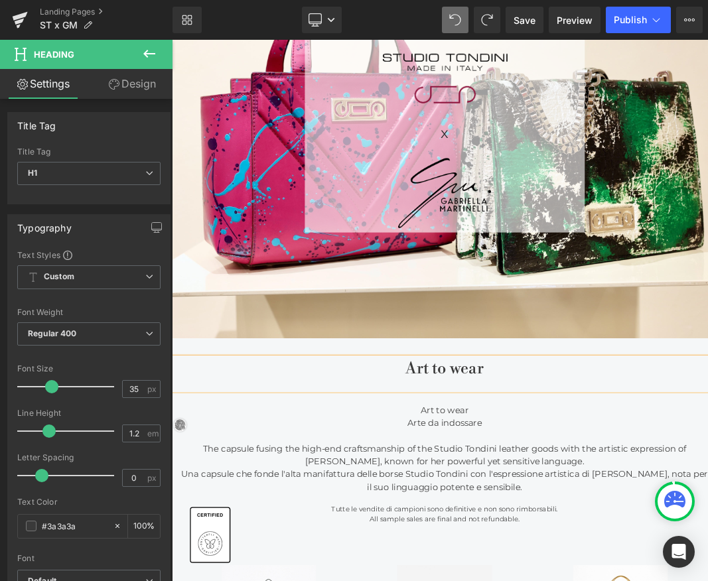
click at [714, 524] on div "Art to wear" at bounding box center [573, 531] width 802 height 49
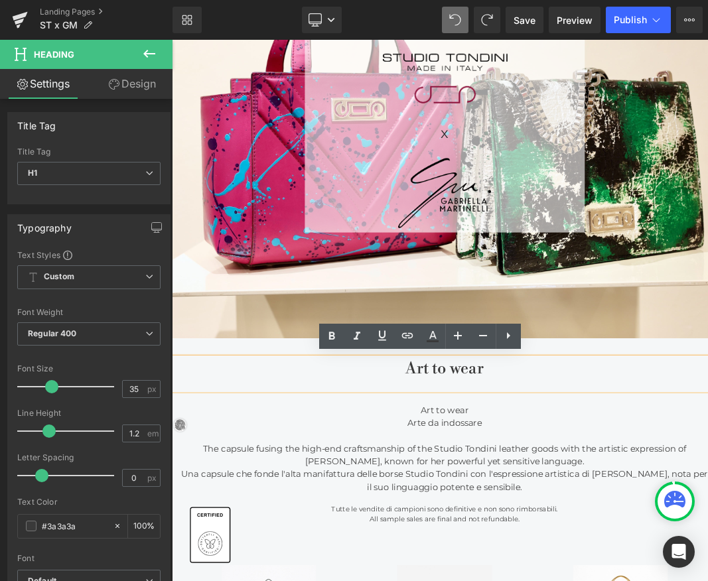
click at [556, 527] on span "Art to wear" at bounding box center [573, 523] width 115 height 29
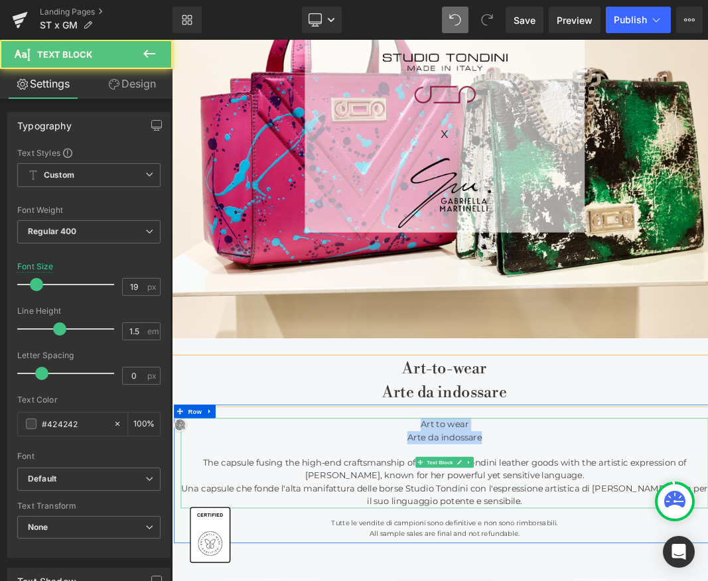
drag, startPoint x: 664, startPoint y: 625, endPoint x: 532, endPoint y: 600, distance: 134.4
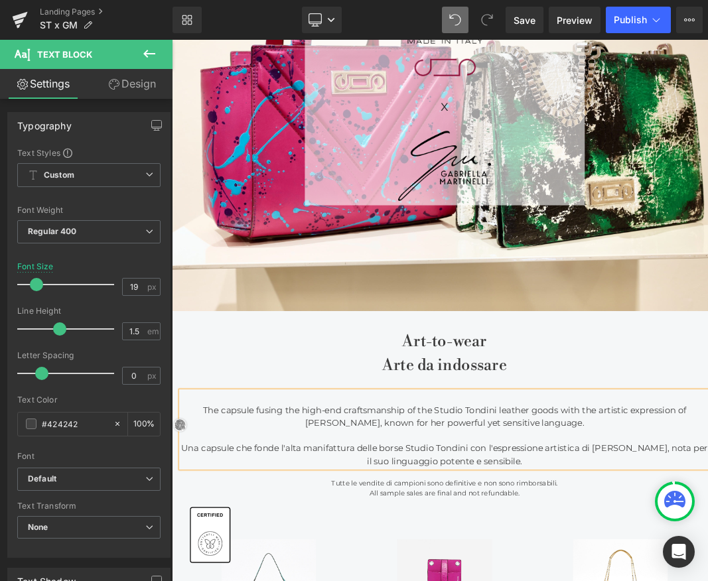
scroll to position [270, 0]
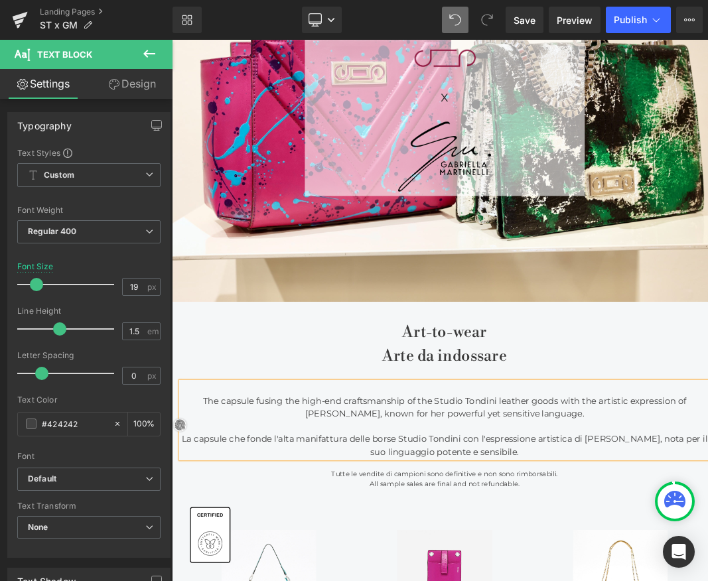
click at [211, 568] on div "The capsule fusing the high-end craftsmanship of the Studio Tondini leather goo…" at bounding box center [573, 581] width 776 height 38
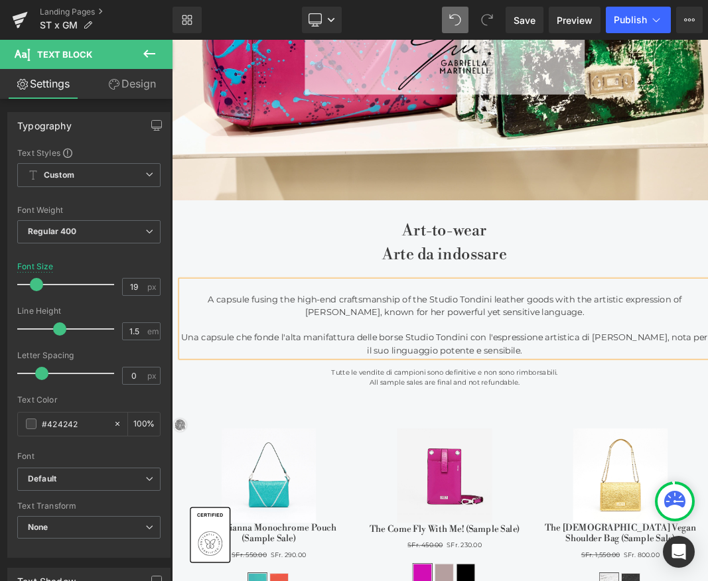
scroll to position [420, 0]
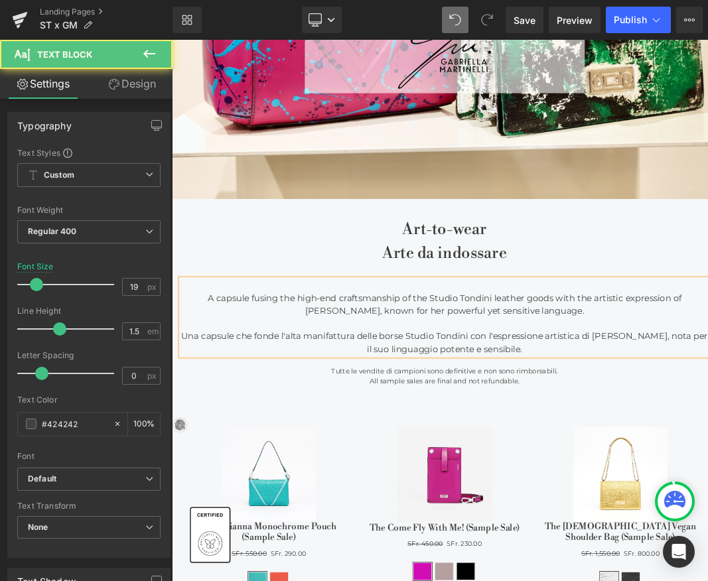
click at [489, 469] on span "Una capsule che fonde l'alta manifattura delle borse Studio Tondini con l'espre…" at bounding box center [573, 486] width 775 height 34
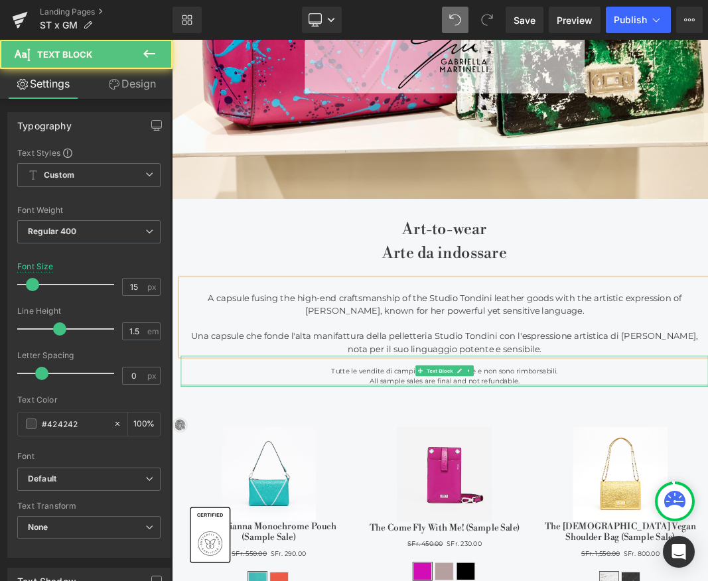
click at [637, 544] on div "Tutte le vendite di campioni sono definitive e non sono rimborsabili. All sampl…" at bounding box center [573, 527] width 776 height 45
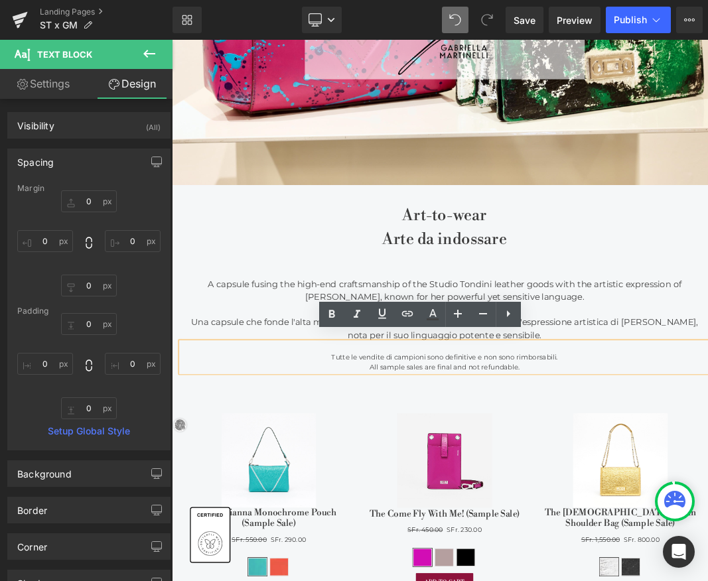
scroll to position [448, 0]
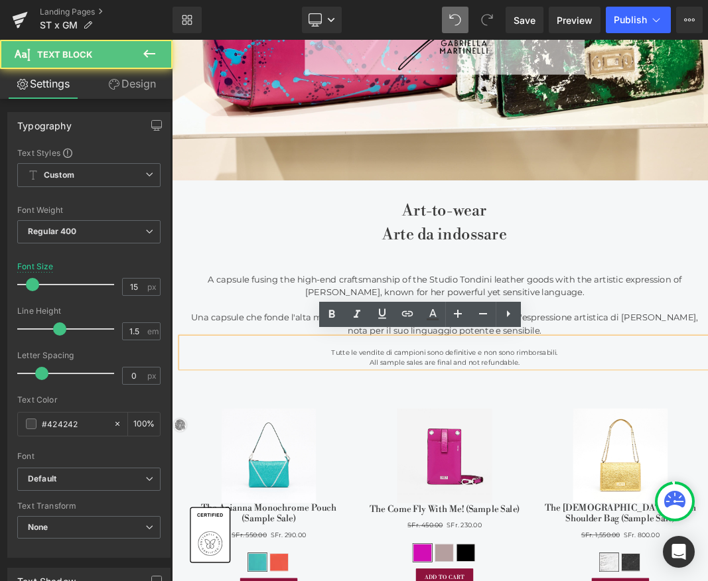
click at [530, 497] on div "Tutte le vendite di campioni sono definitive e non sono rimborsabili." at bounding box center [573, 500] width 776 height 15
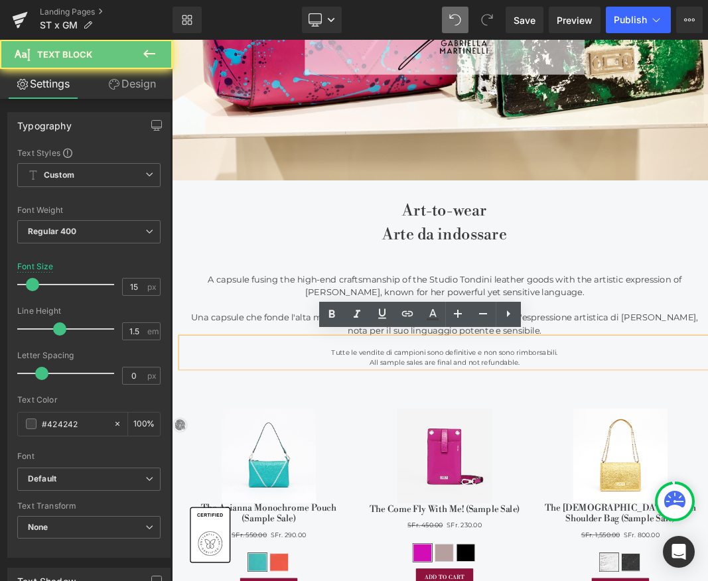
click at [494, 494] on div "Tutte le vendite di campioni sono definitive e non sono rimborsabili." at bounding box center [573, 500] width 776 height 15
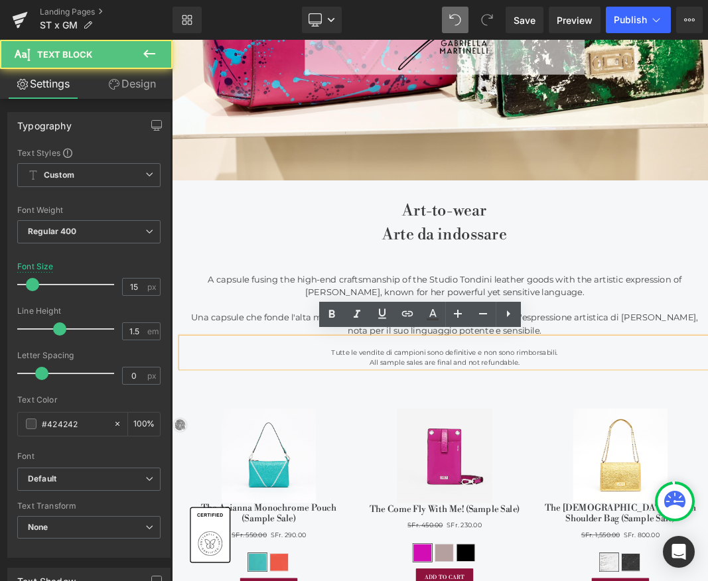
click at [507, 493] on div "Tutte le vendite di campioni sono definitive e non sono rimborsabili." at bounding box center [573, 500] width 776 height 15
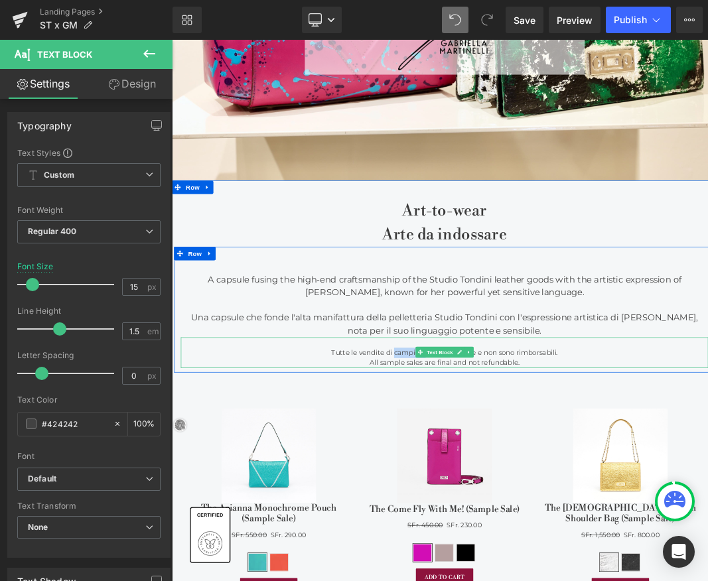
click at [403, 507] on div "All sample sales are final and not refundable." at bounding box center [573, 514] width 776 height 15
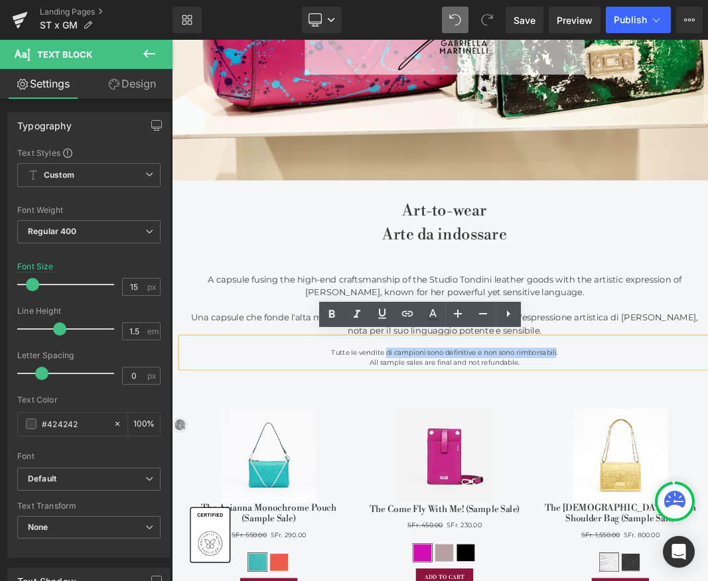
drag, startPoint x: 484, startPoint y: 497, endPoint x: 737, endPoint y: 497, distance: 252.7
click at [716, 497] on div "Tutte le vendite di campioni sono definitive e non sono rimborsabili." at bounding box center [573, 500] width 776 height 15
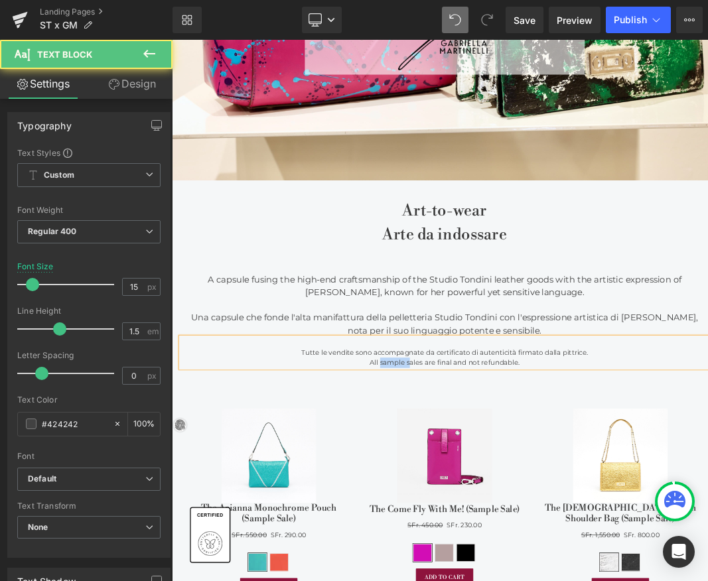
drag, startPoint x: 475, startPoint y: 513, endPoint x: 517, endPoint y: 511, distance: 41.2
click at [517, 511] on div "All sample sales are final and not refundable." at bounding box center [573, 514] width 776 height 15
drag, startPoint x: 523, startPoint y: 511, endPoint x: 647, endPoint y: 511, distance: 124.0
click at [647, 511] on div "All sales are final and not refundable." at bounding box center [573, 514] width 776 height 15
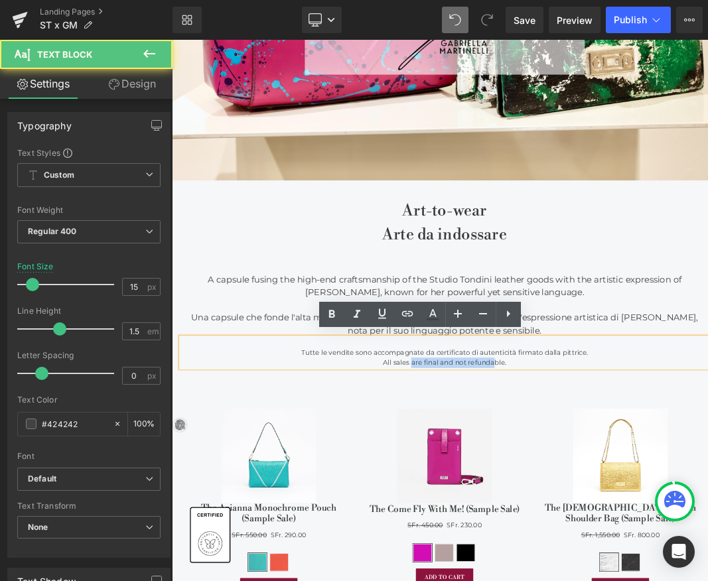
click at [585, 509] on div "All sales are final and not refundable." at bounding box center [573, 514] width 776 height 15
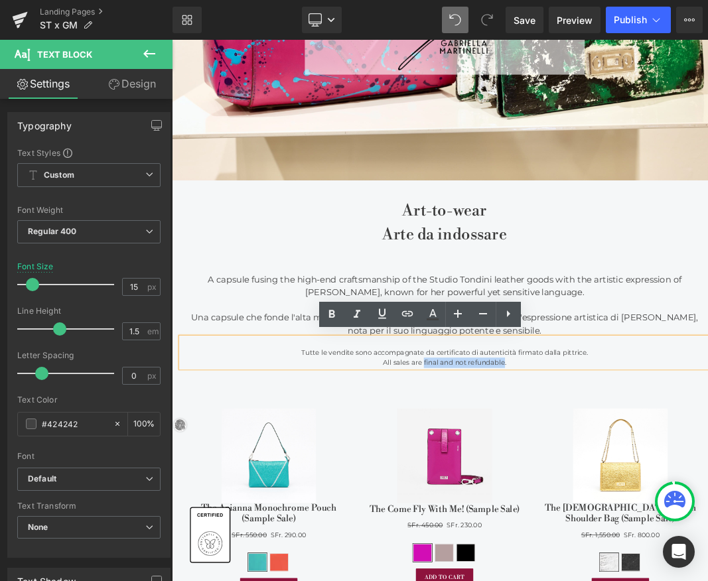
drag, startPoint x: 548, startPoint y: 511, endPoint x: 678, endPoint y: 517, distance: 130.8
click at [659, 511] on div "All sales are final and not refundable." at bounding box center [573, 514] width 776 height 15
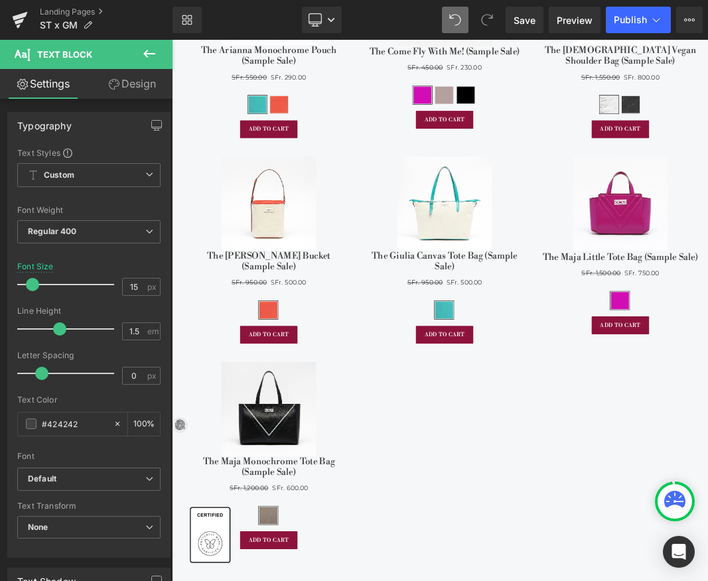
scroll to position [1120, 0]
